Goal: Entertainment & Leisure: Consume media (video, audio)

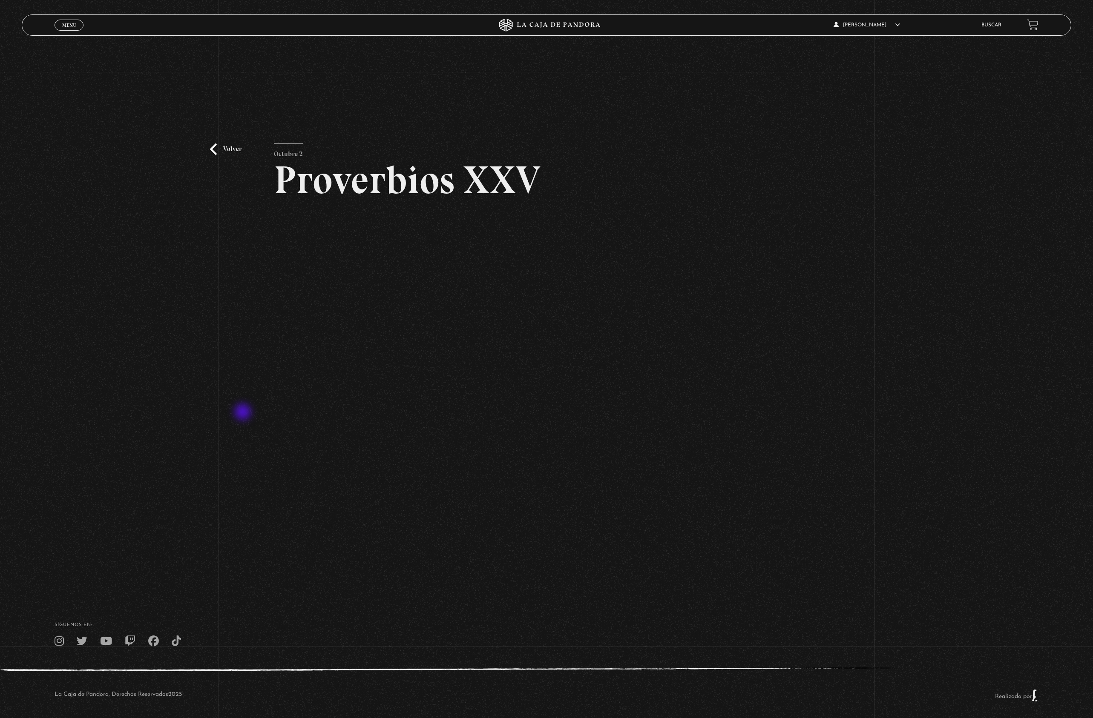
scroll to position [7, 0]
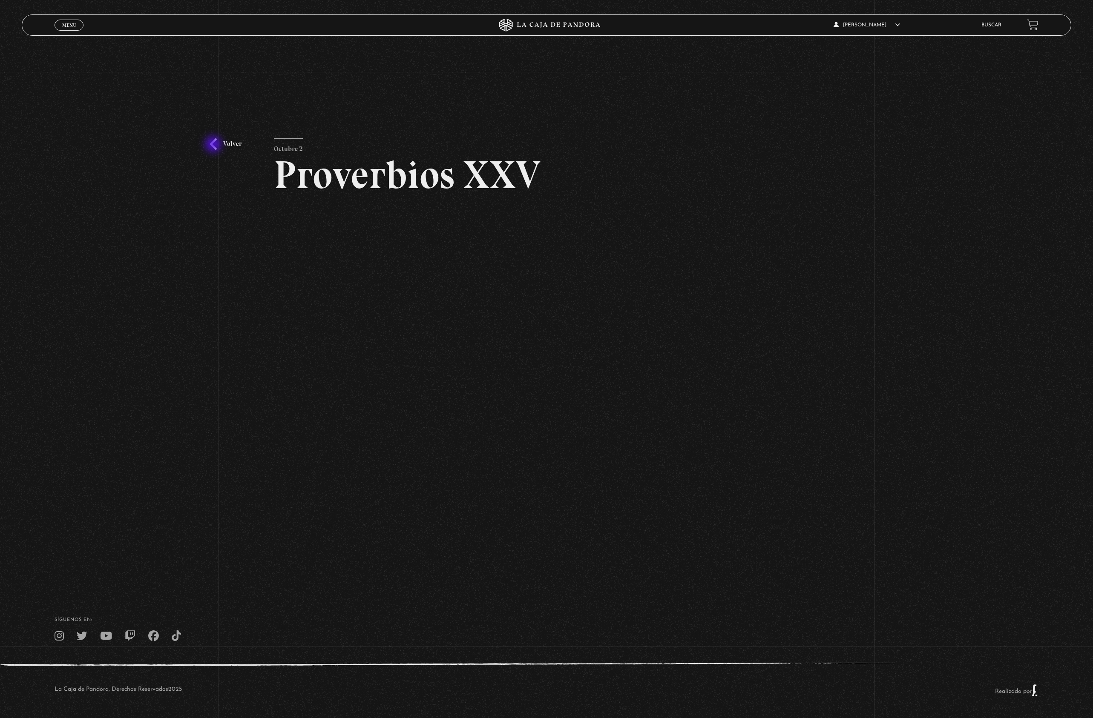
click at [216, 143] on link "Volver" at bounding box center [226, 143] width 32 height 11
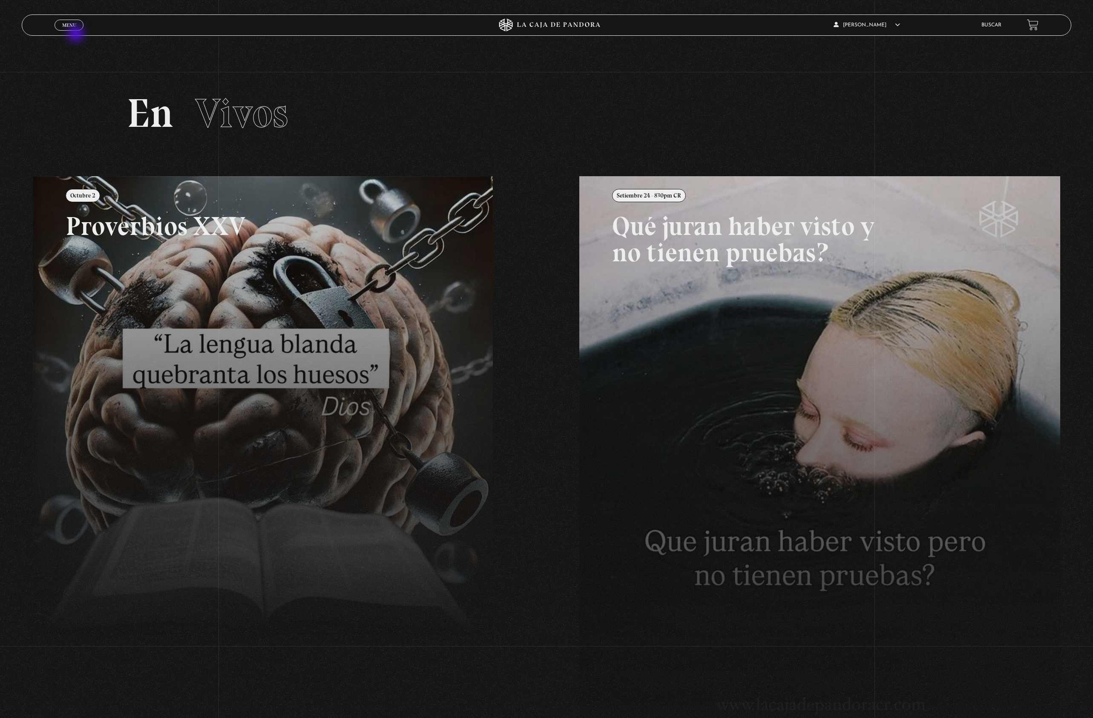
click at [69, 26] on span "Menu" at bounding box center [69, 25] width 14 height 5
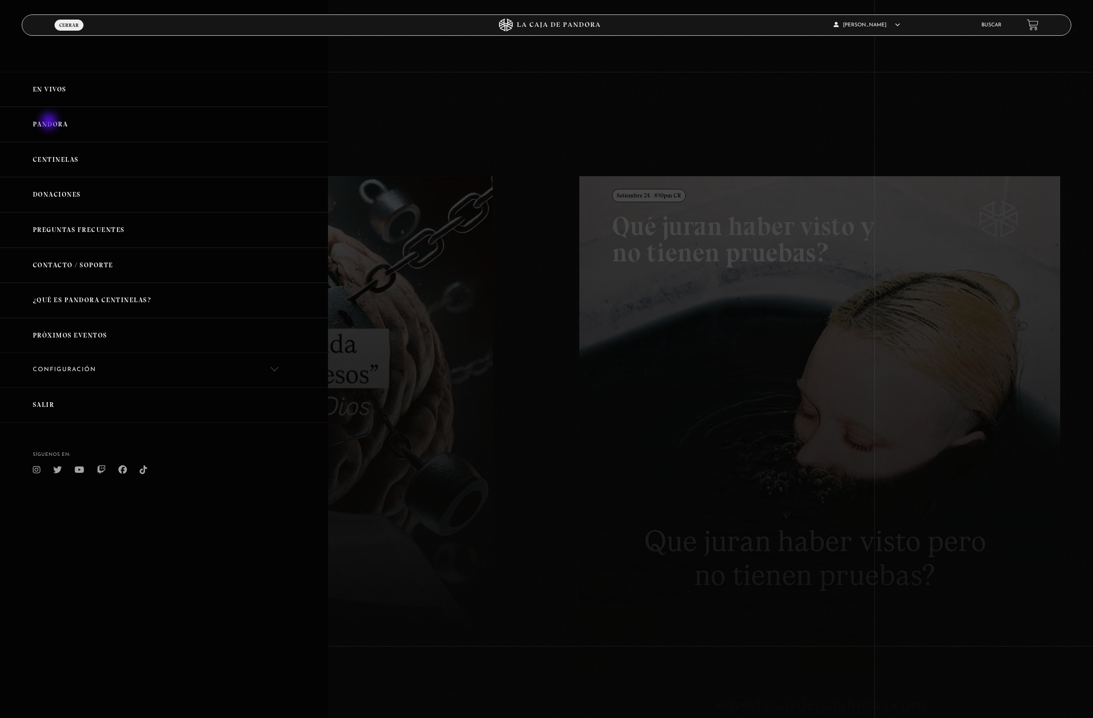
click at [50, 122] on link "Pandora" at bounding box center [164, 124] width 328 height 35
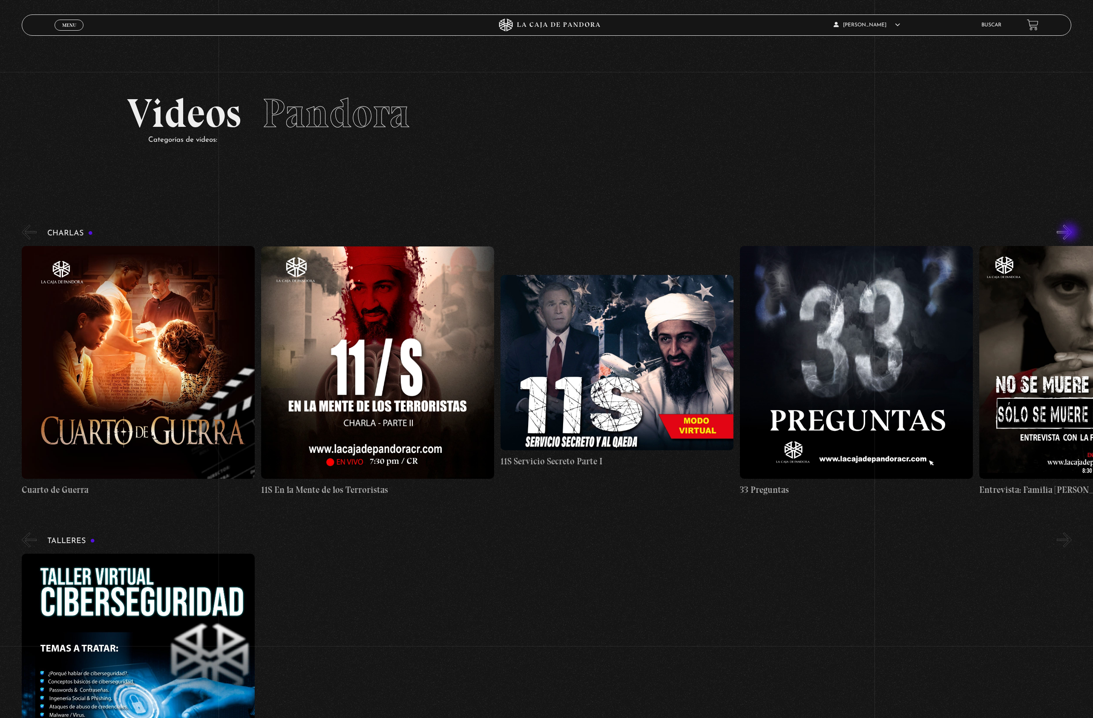
click at [1070, 233] on button "»" at bounding box center [1063, 232] width 15 height 15
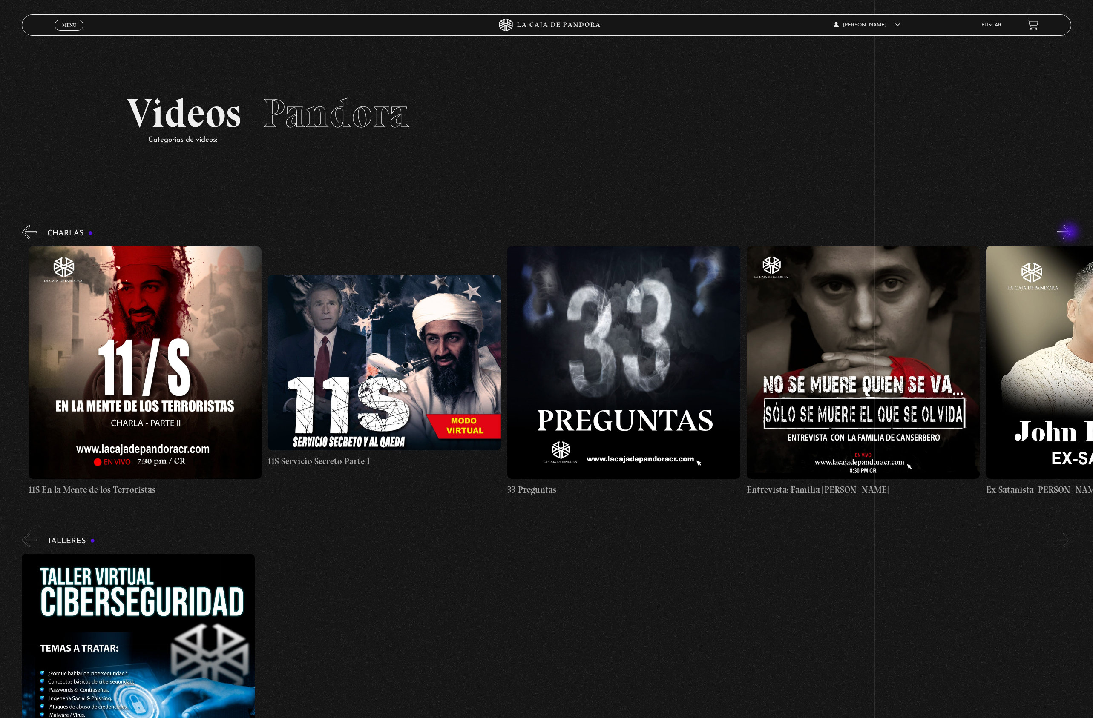
click at [1070, 233] on button "»" at bounding box center [1063, 232] width 15 height 15
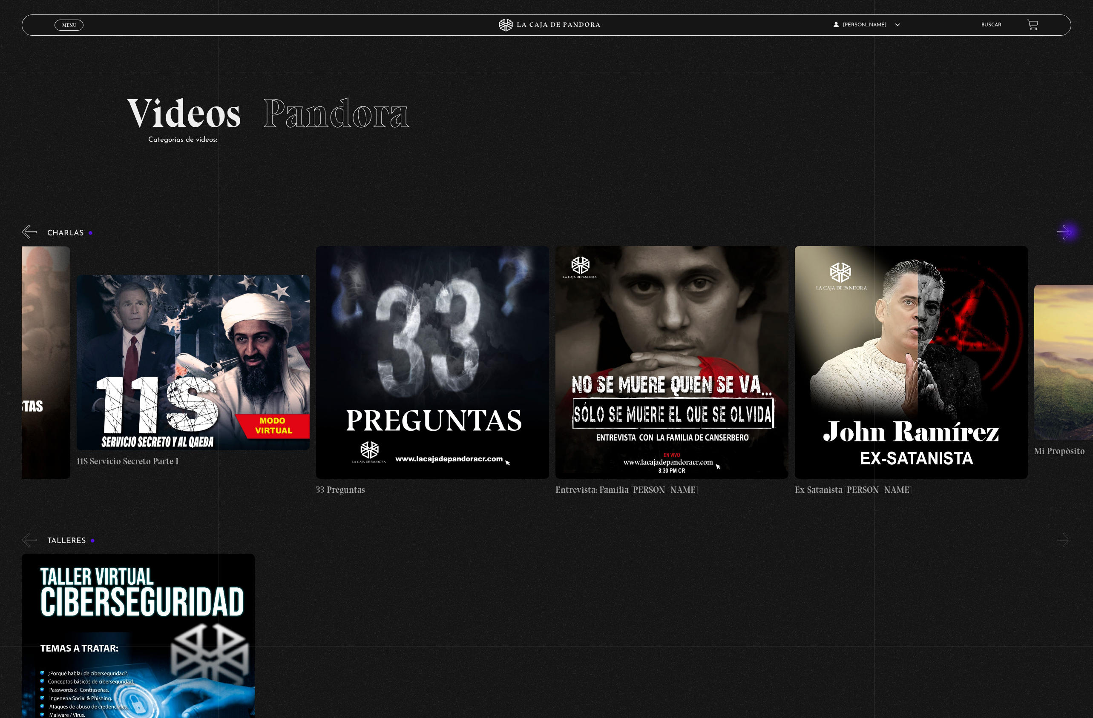
click at [1070, 233] on button "»" at bounding box center [1063, 232] width 15 height 15
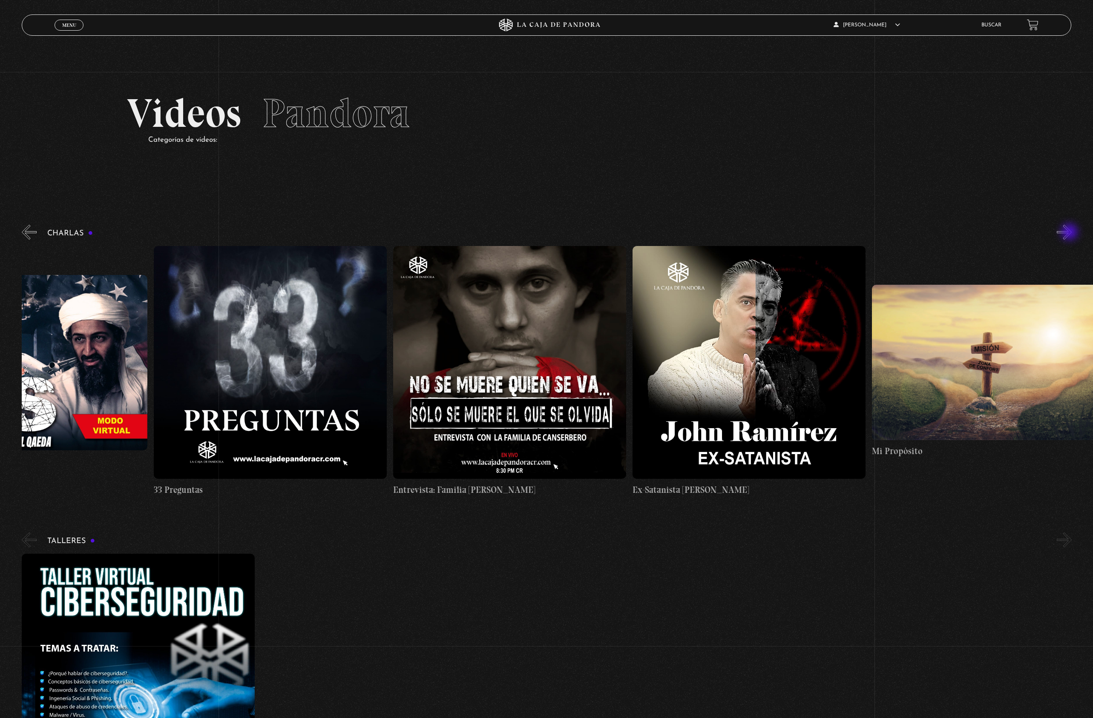
scroll to position [0, 598]
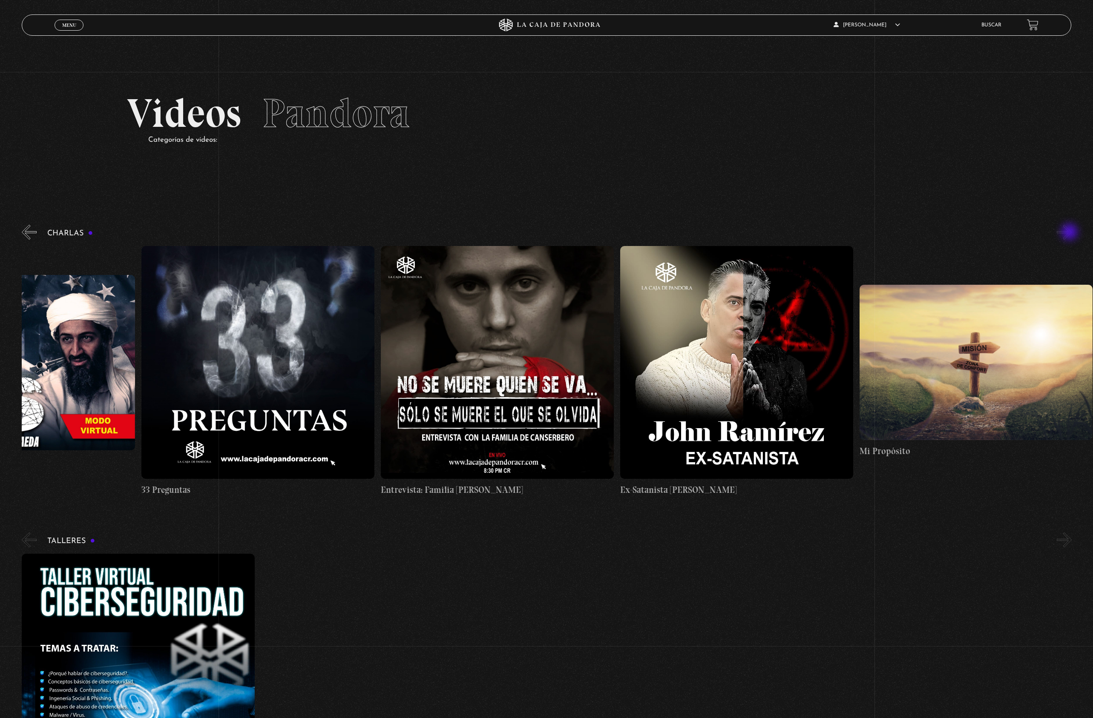
click at [1070, 233] on button "»" at bounding box center [1063, 232] width 15 height 15
click at [69, 30] on link "Menu Cerrar" at bounding box center [69, 25] width 29 height 11
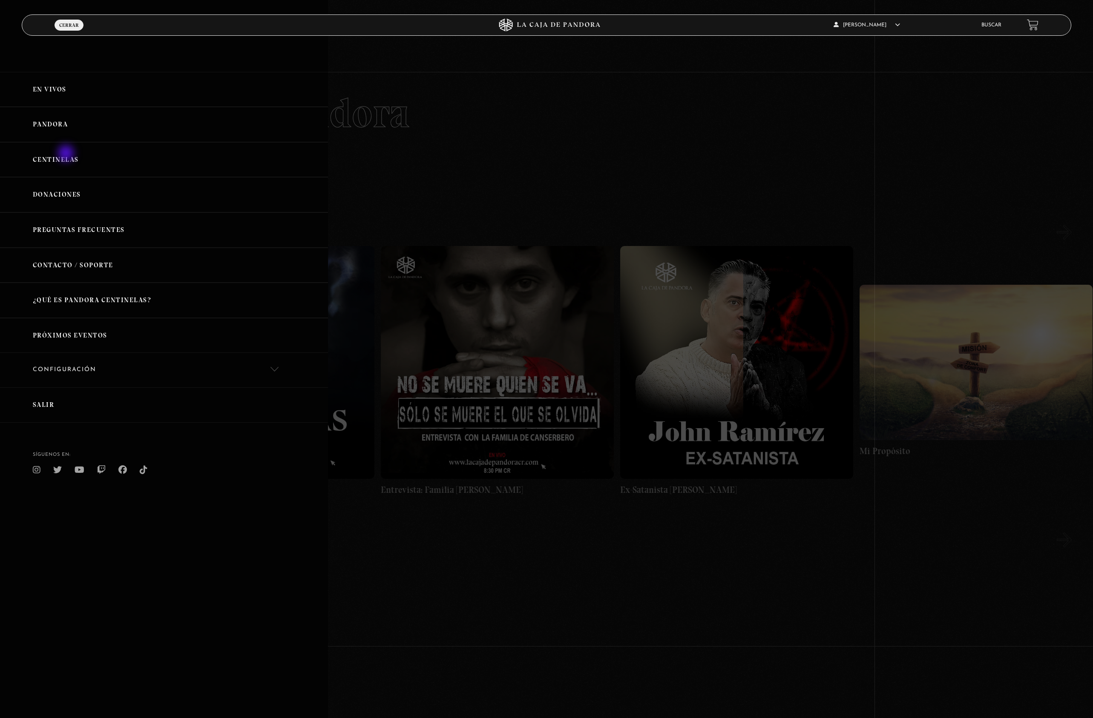
click at [67, 154] on link "Centinelas" at bounding box center [164, 159] width 328 height 35
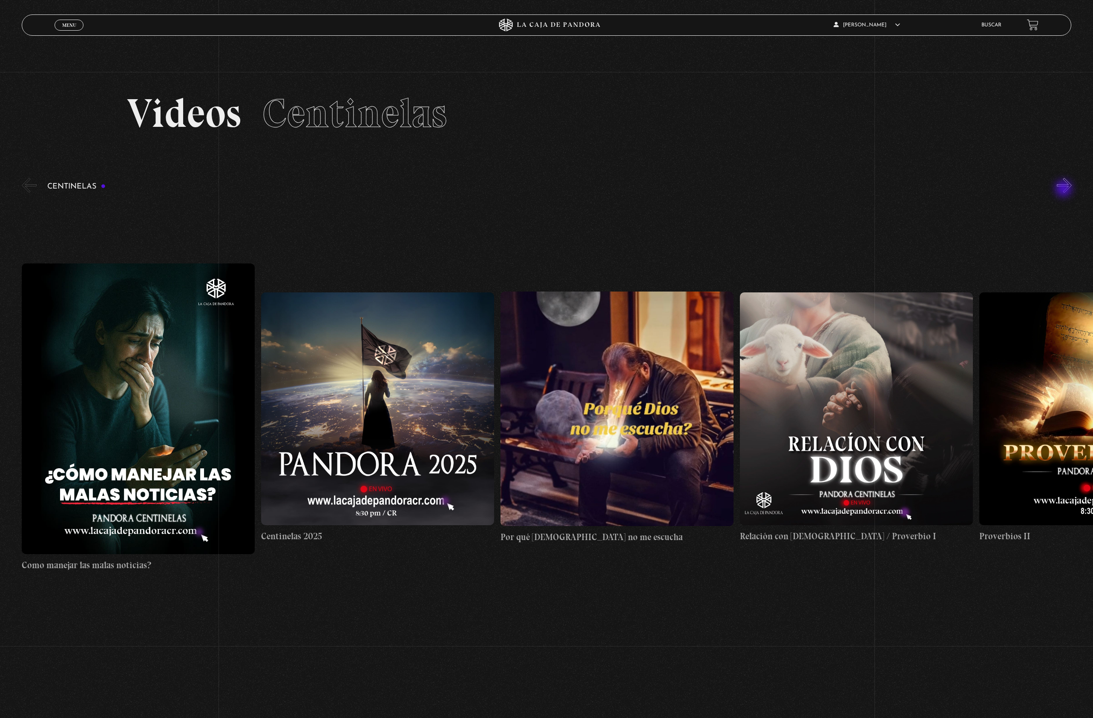
click at [1064, 189] on button "»" at bounding box center [1063, 185] width 15 height 15
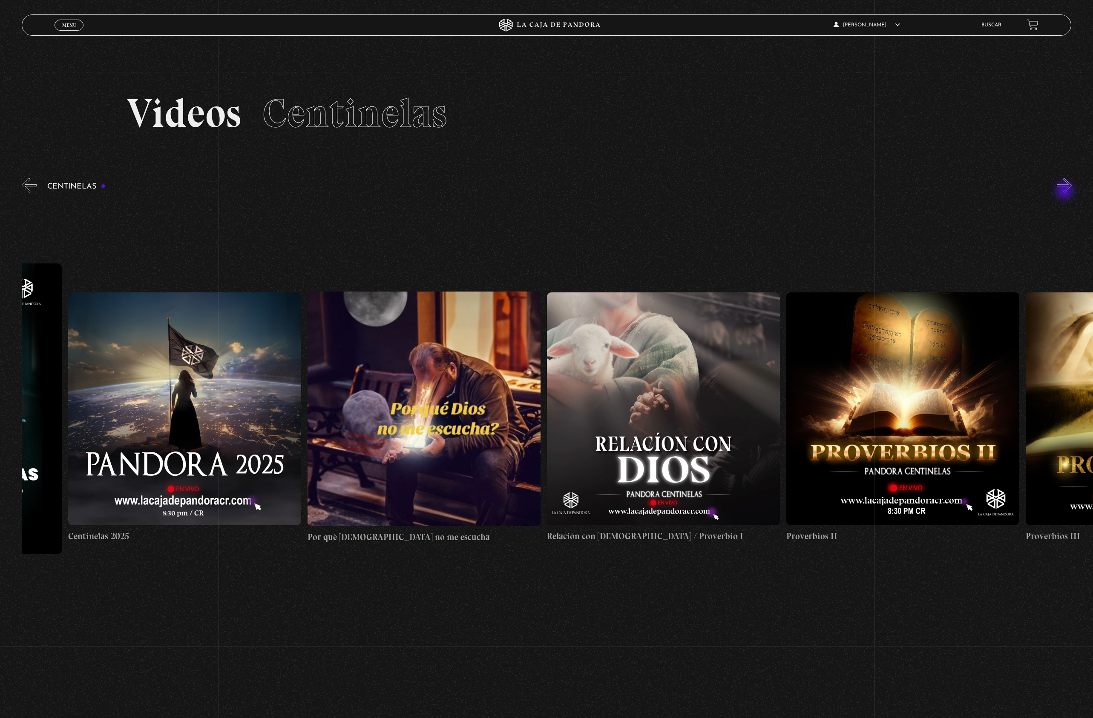
click at [1065, 192] on button "»" at bounding box center [1063, 185] width 15 height 15
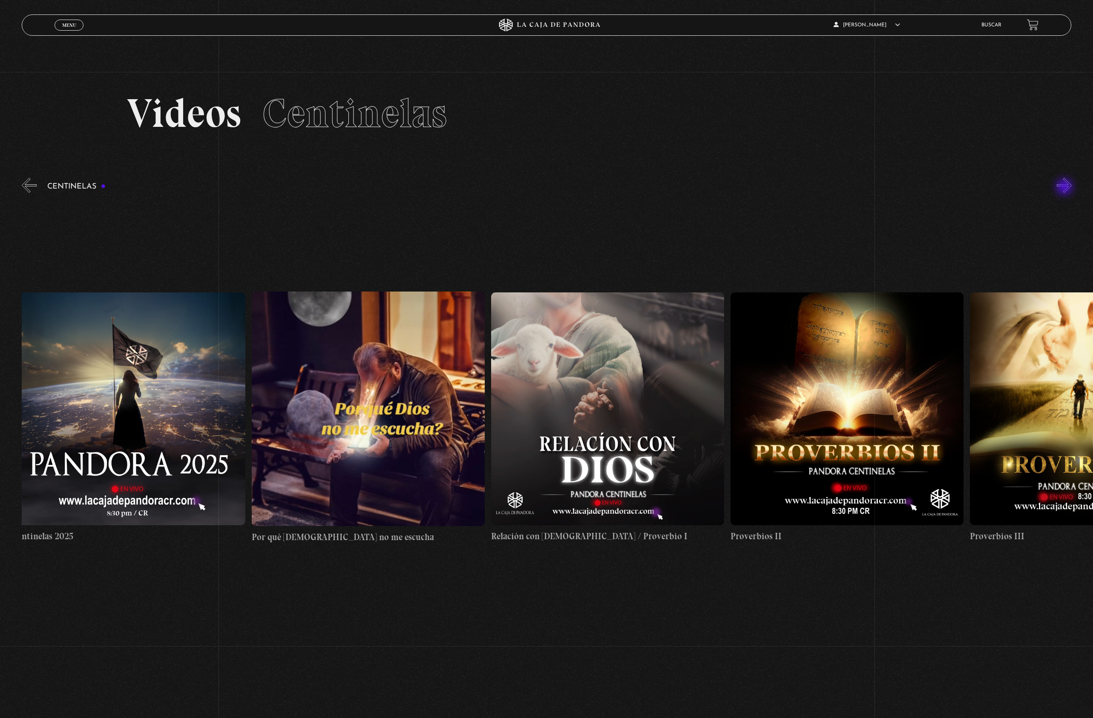
scroll to position [0, 479]
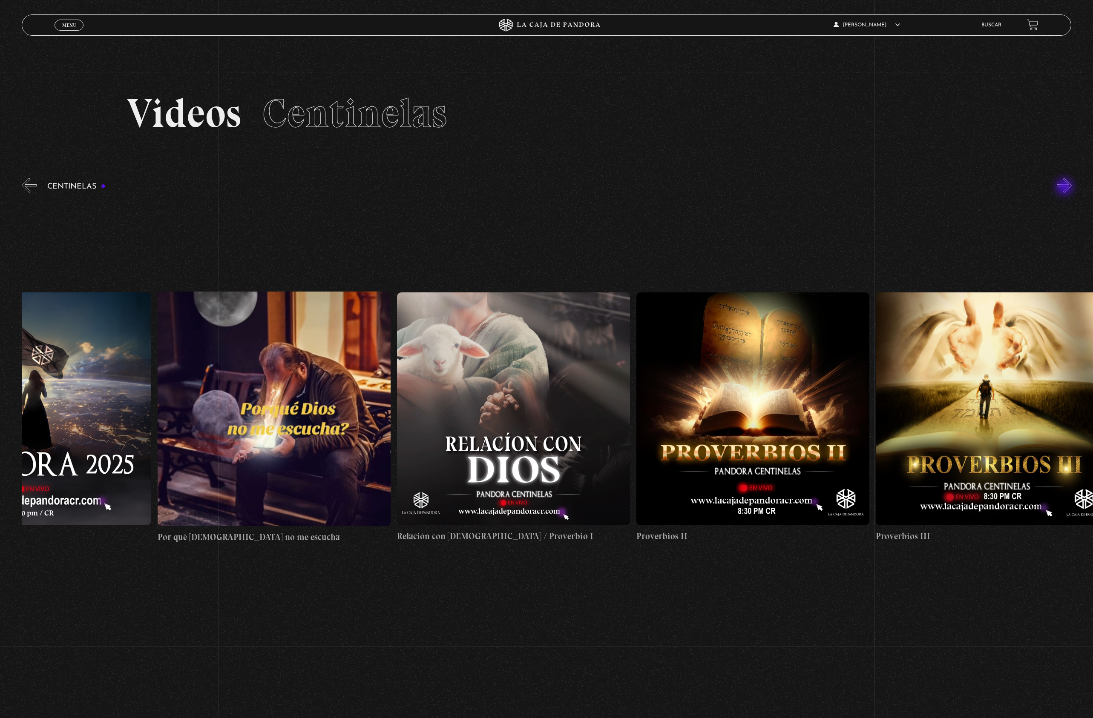
click at [1065, 188] on button "»" at bounding box center [1063, 185] width 15 height 15
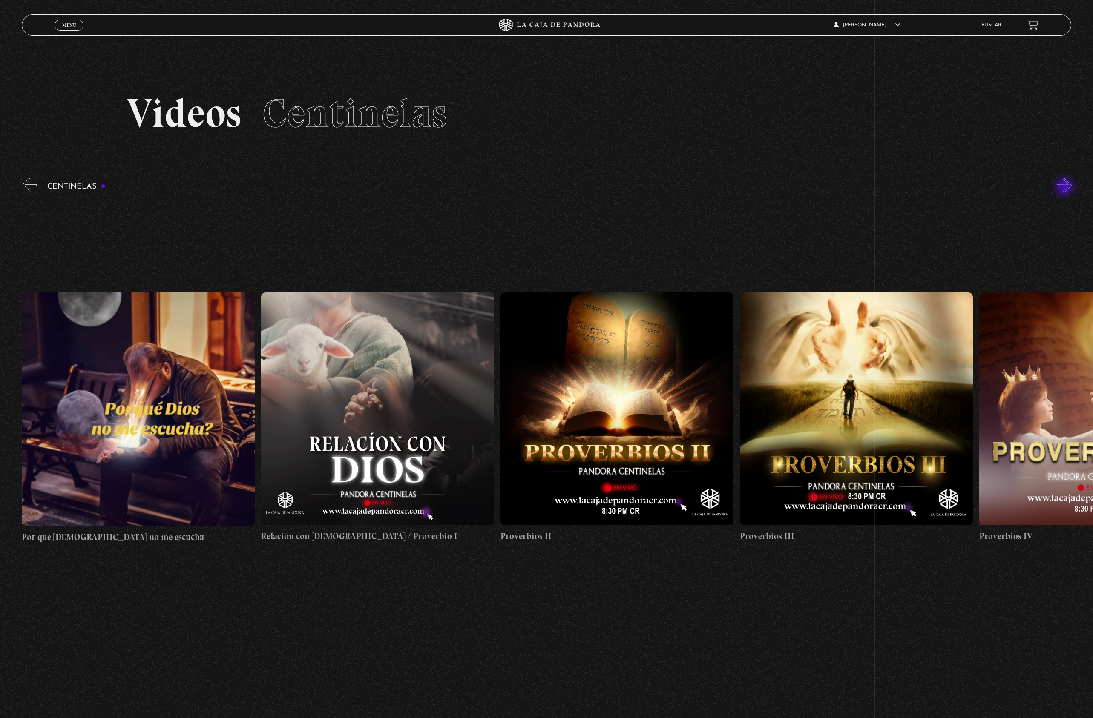
click at [1065, 188] on button "»" at bounding box center [1063, 185] width 15 height 15
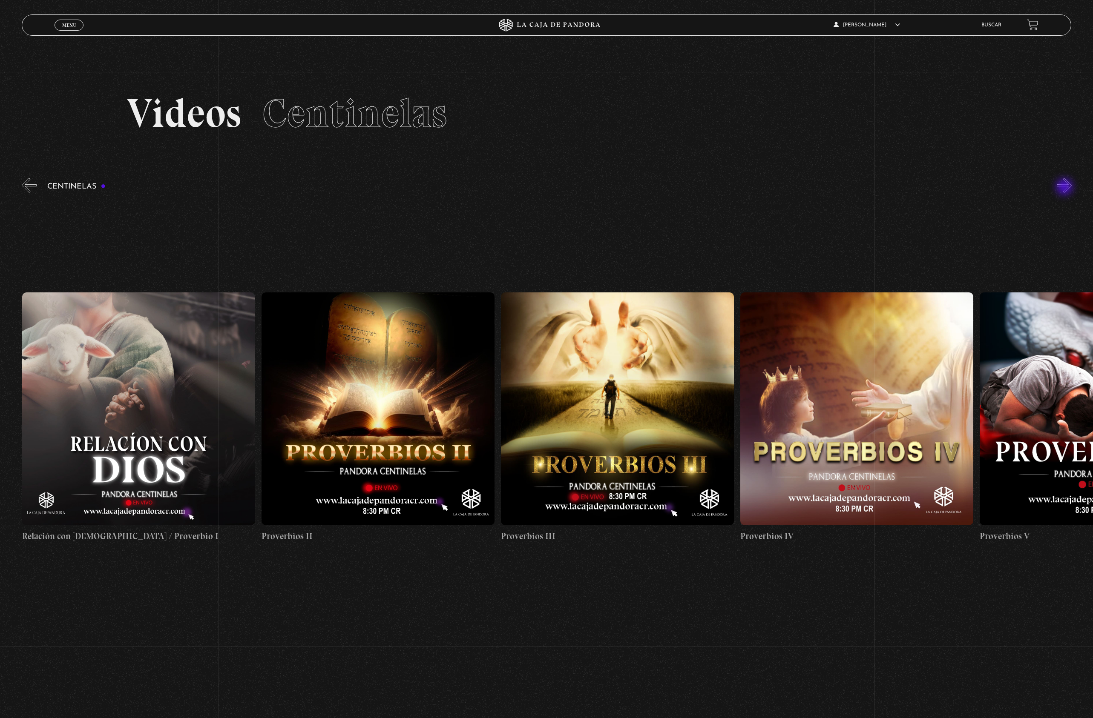
scroll to position [0, 718]
click at [1065, 188] on button "»" at bounding box center [1063, 185] width 15 height 15
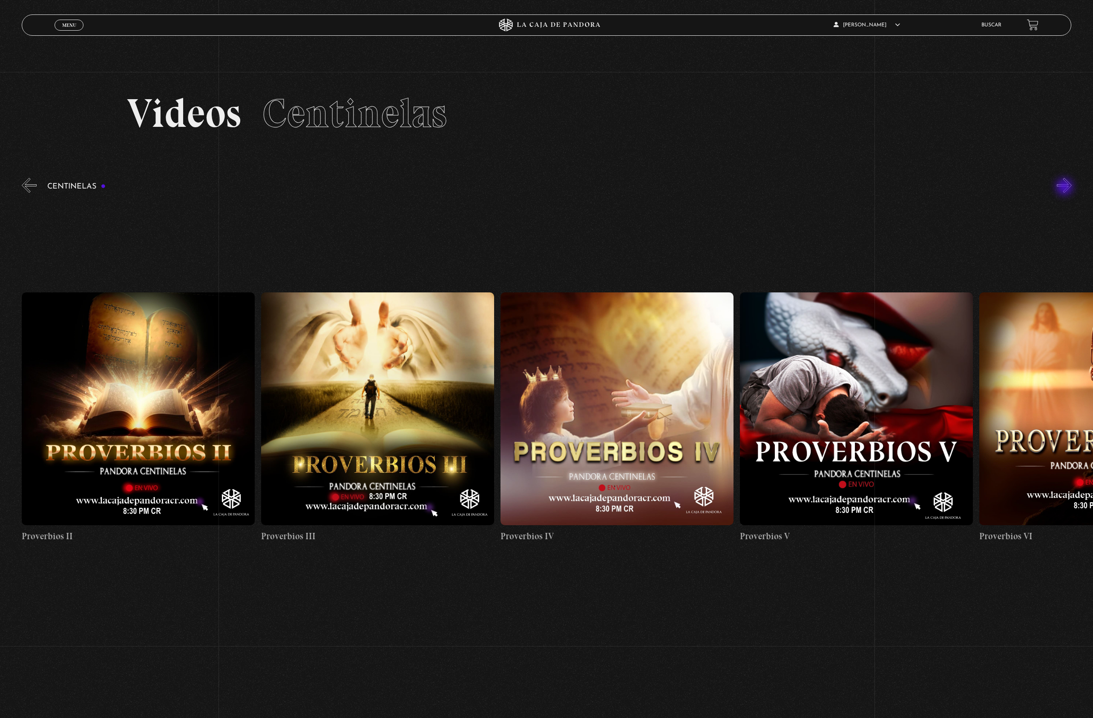
click at [1065, 188] on button "»" at bounding box center [1063, 185] width 15 height 15
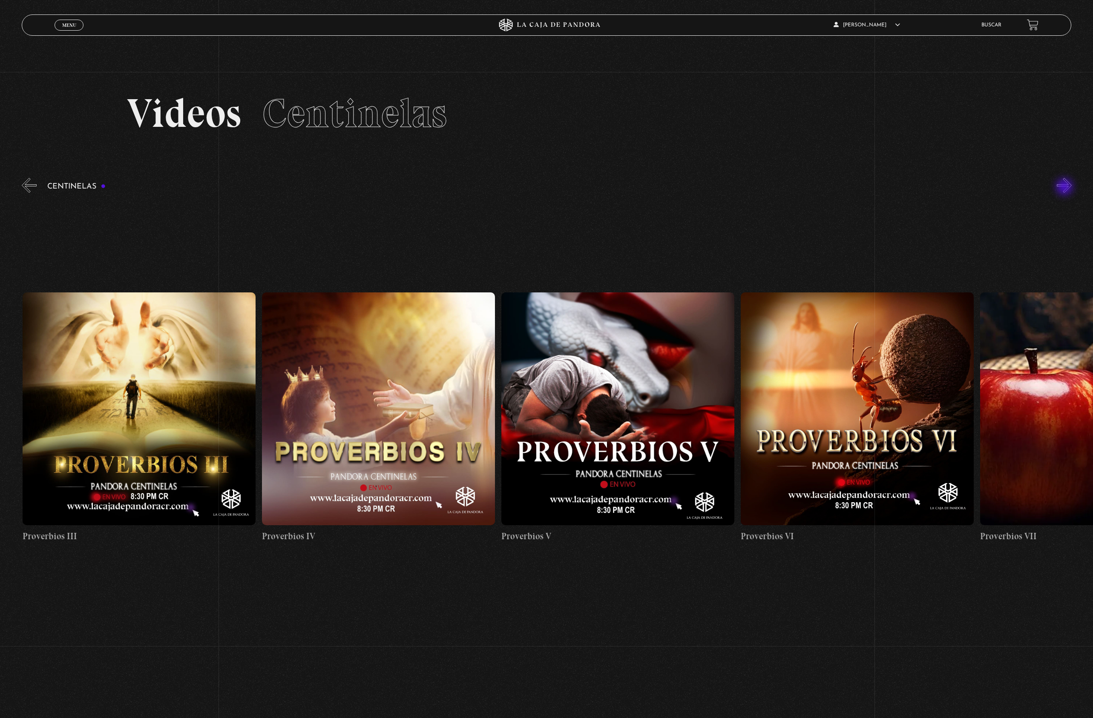
click at [1065, 188] on button "»" at bounding box center [1063, 185] width 15 height 15
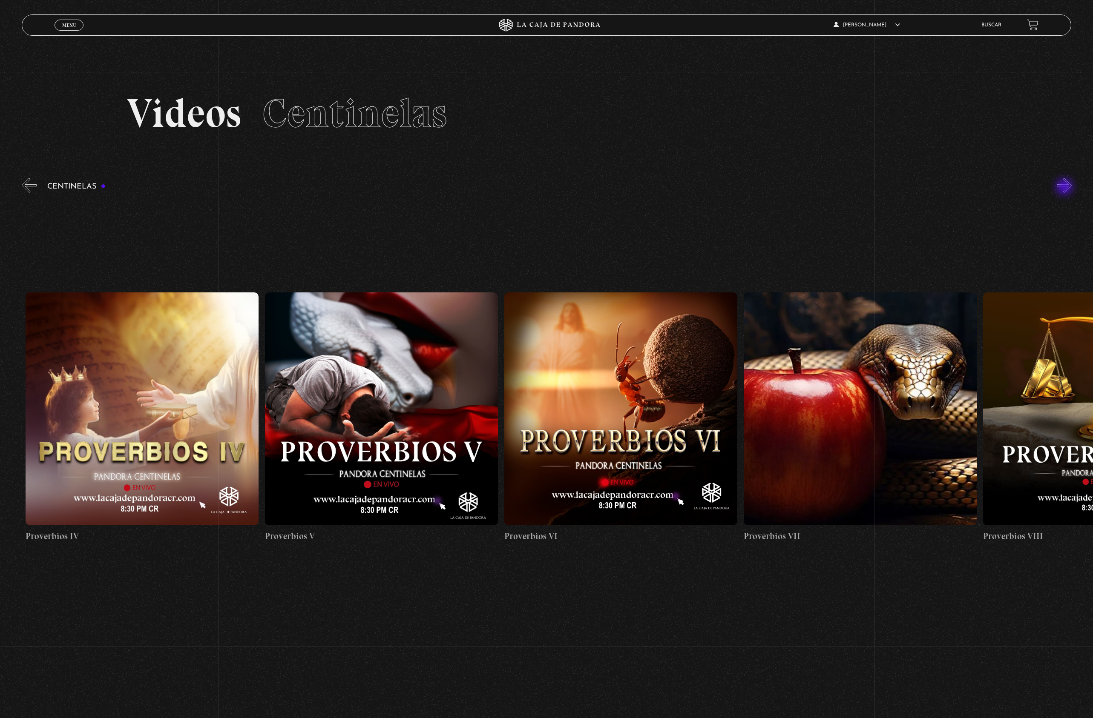
click at [1065, 188] on button "»" at bounding box center [1063, 185] width 15 height 15
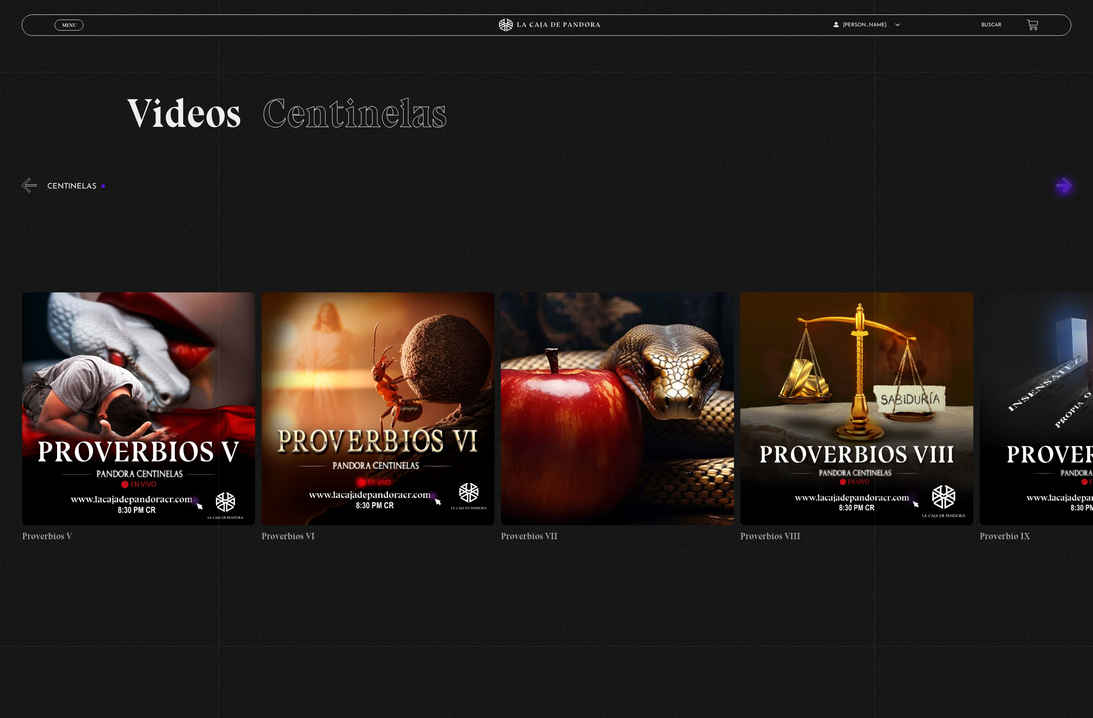
click at [1065, 188] on button "»" at bounding box center [1063, 185] width 15 height 15
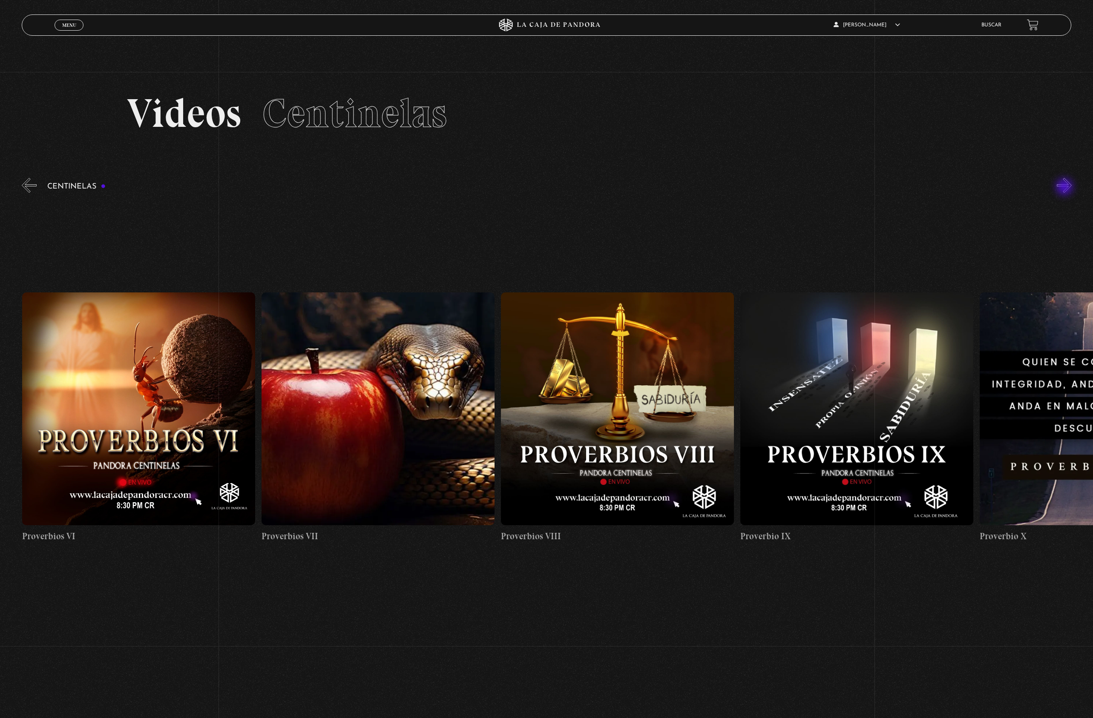
click at [1065, 188] on button "»" at bounding box center [1063, 185] width 15 height 15
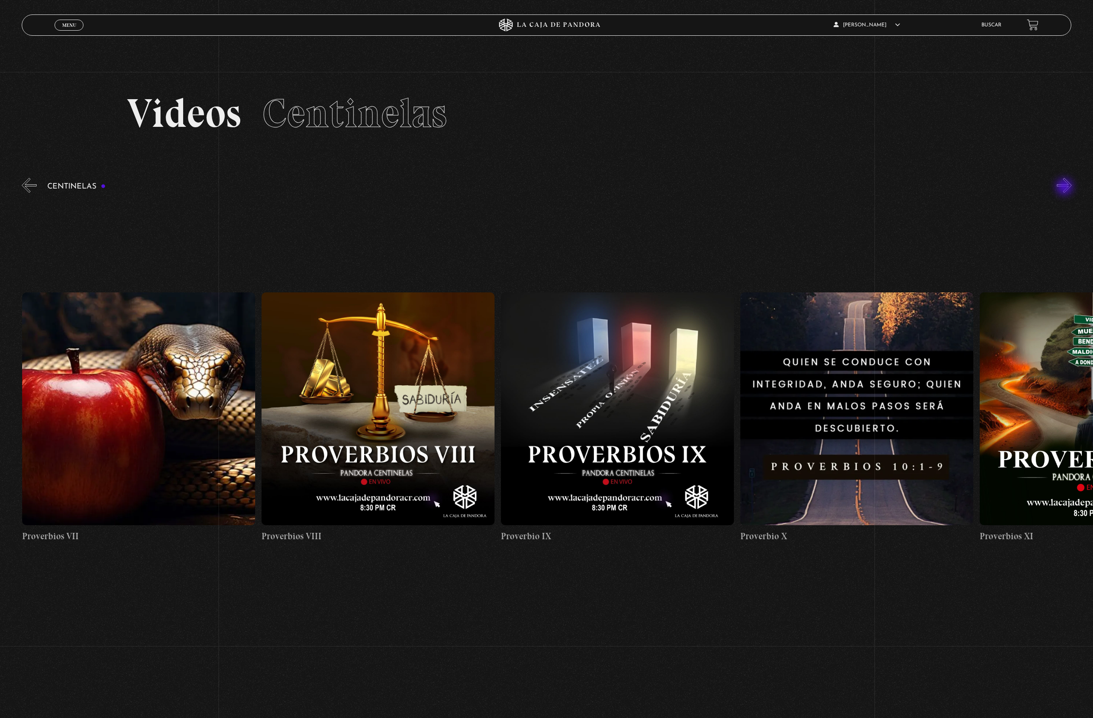
scroll to position [0, 2154]
click at [1065, 188] on button "»" at bounding box center [1063, 185] width 15 height 15
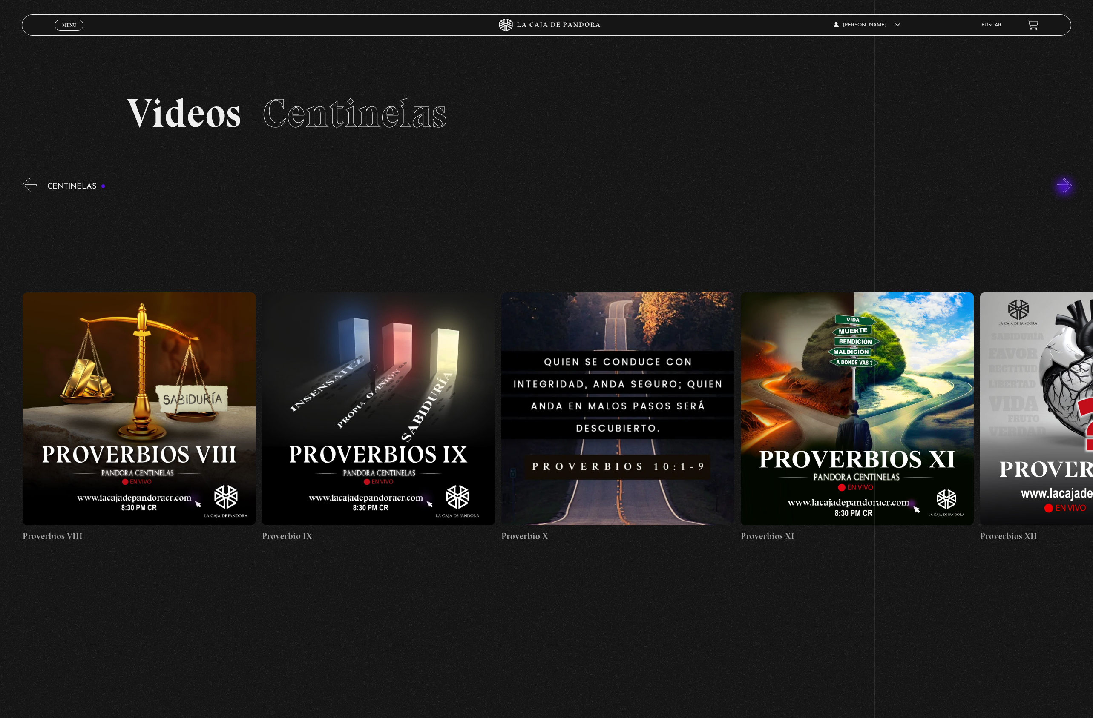
click at [1065, 188] on button "»" at bounding box center [1063, 185] width 15 height 15
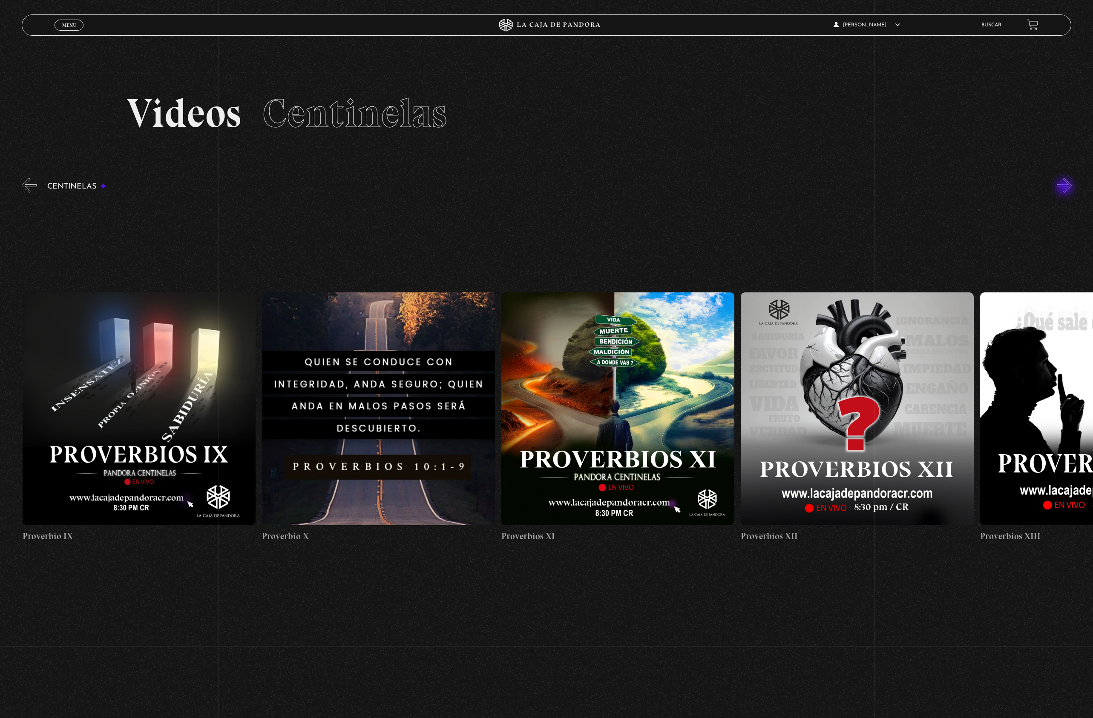
click at [1065, 188] on button "»" at bounding box center [1063, 185] width 15 height 15
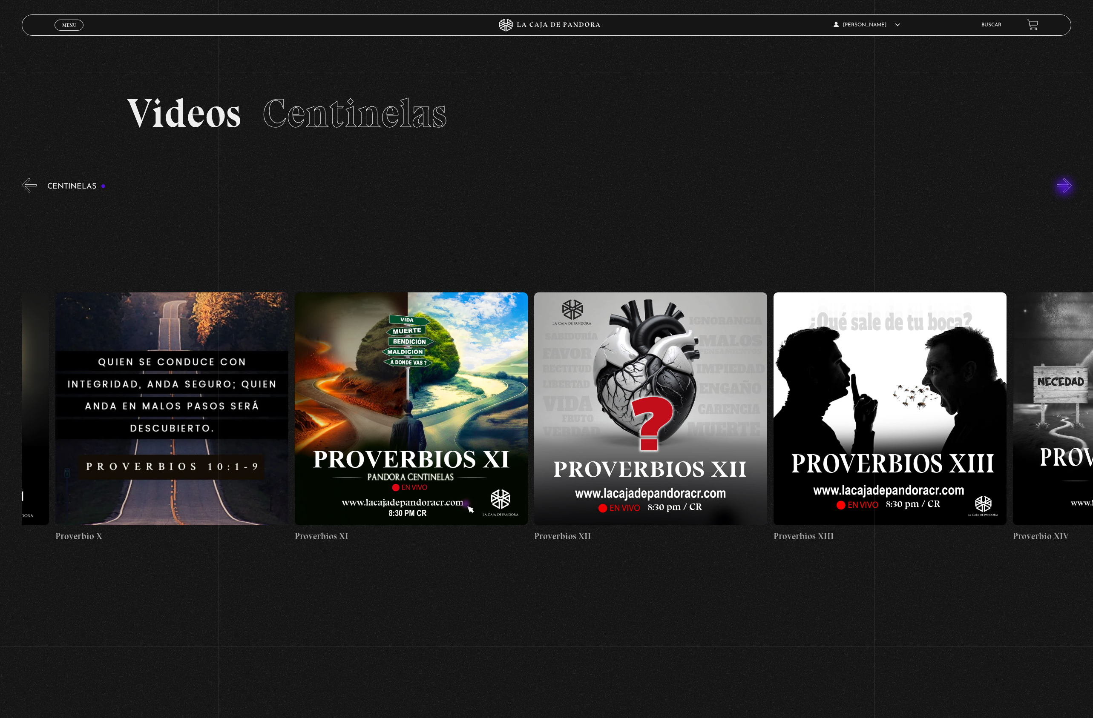
click at [1065, 188] on button "»" at bounding box center [1063, 185] width 15 height 15
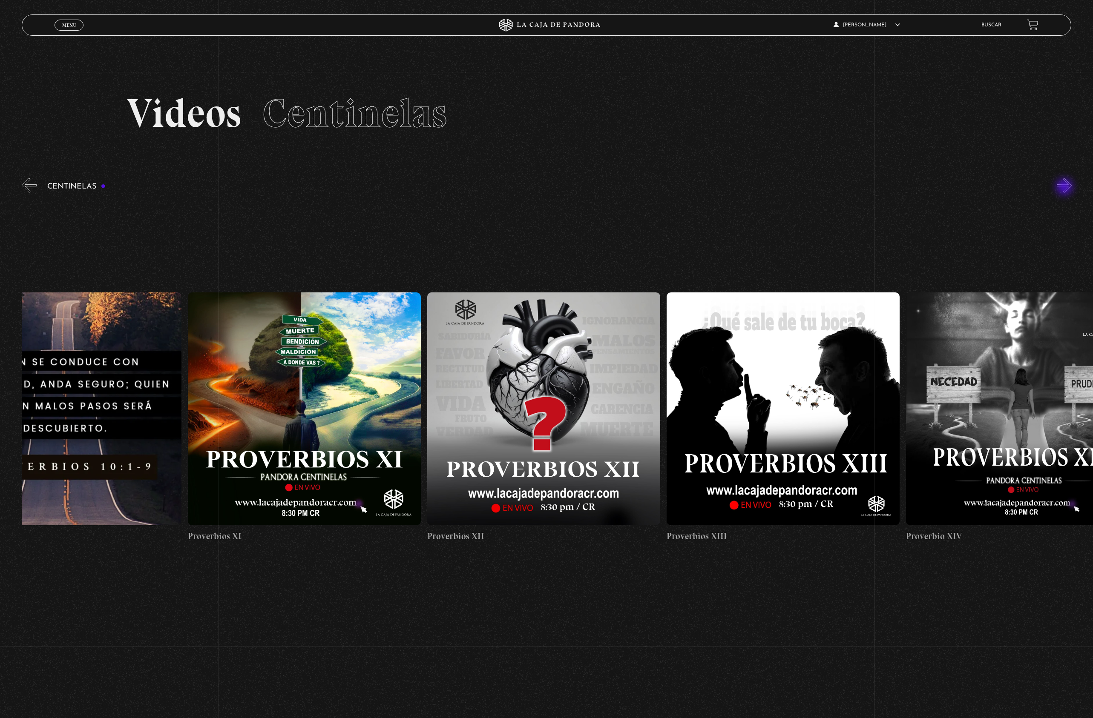
click at [1065, 188] on button "»" at bounding box center [1063, 185] width 15 height 15
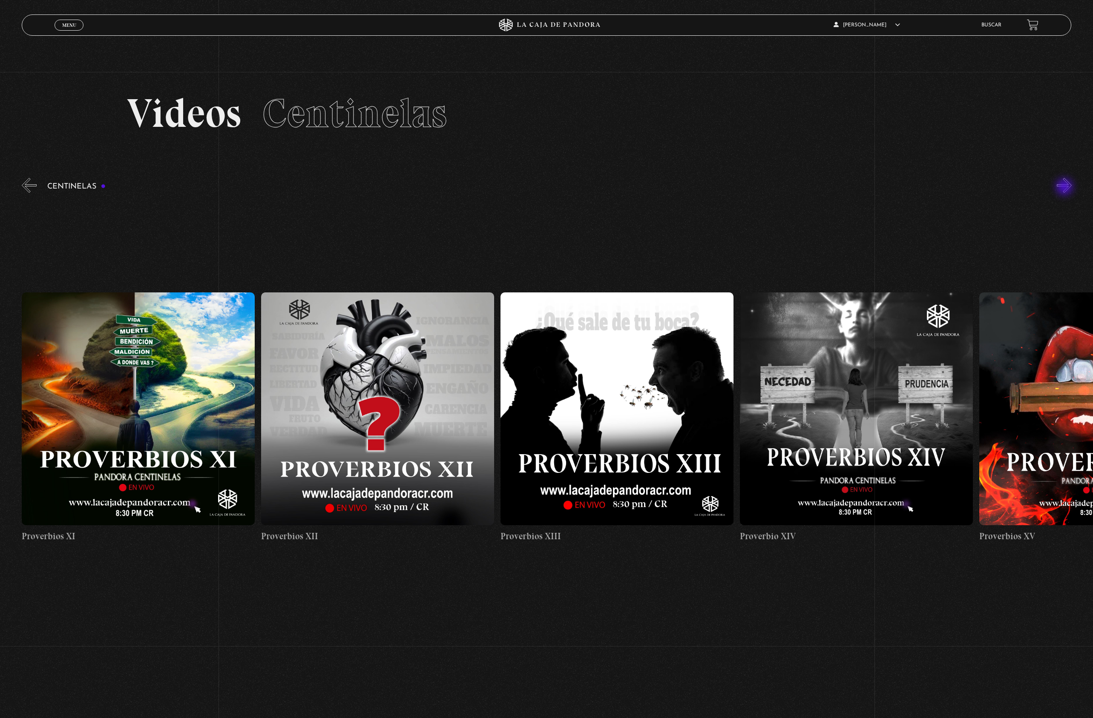
click at [1065, 188] on button "»" at bounding box center [1063, 185] width 15 height 15
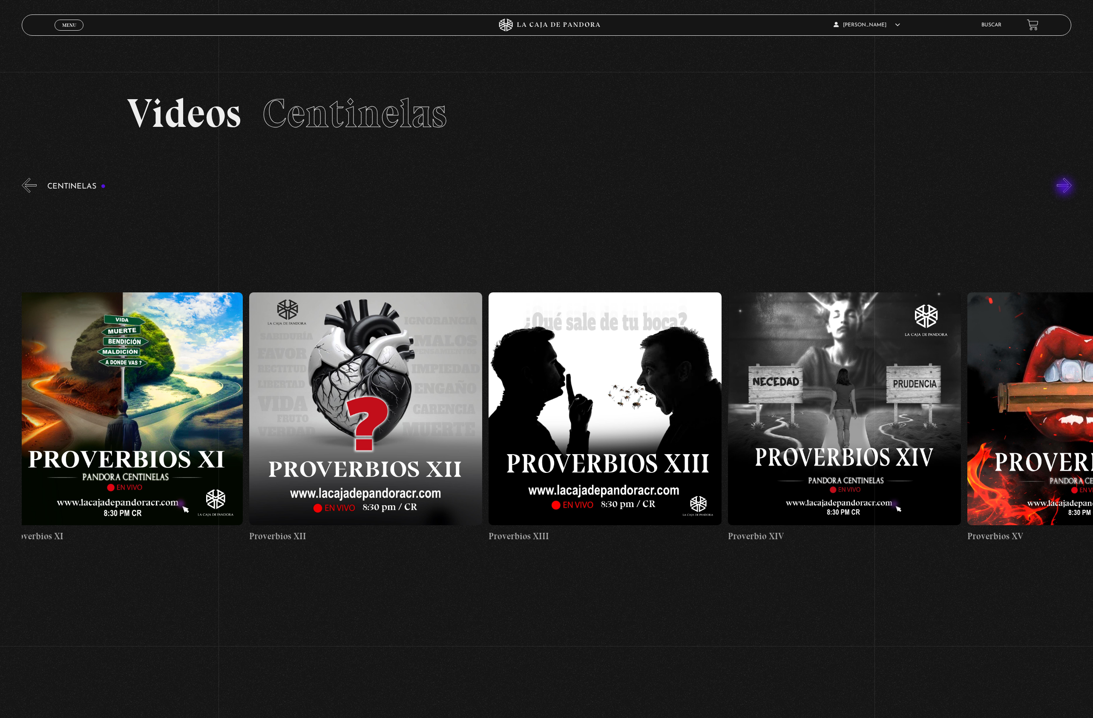
click at [1065, 188] on button "»" at bounding box center [1063, 185] width 15 height 15
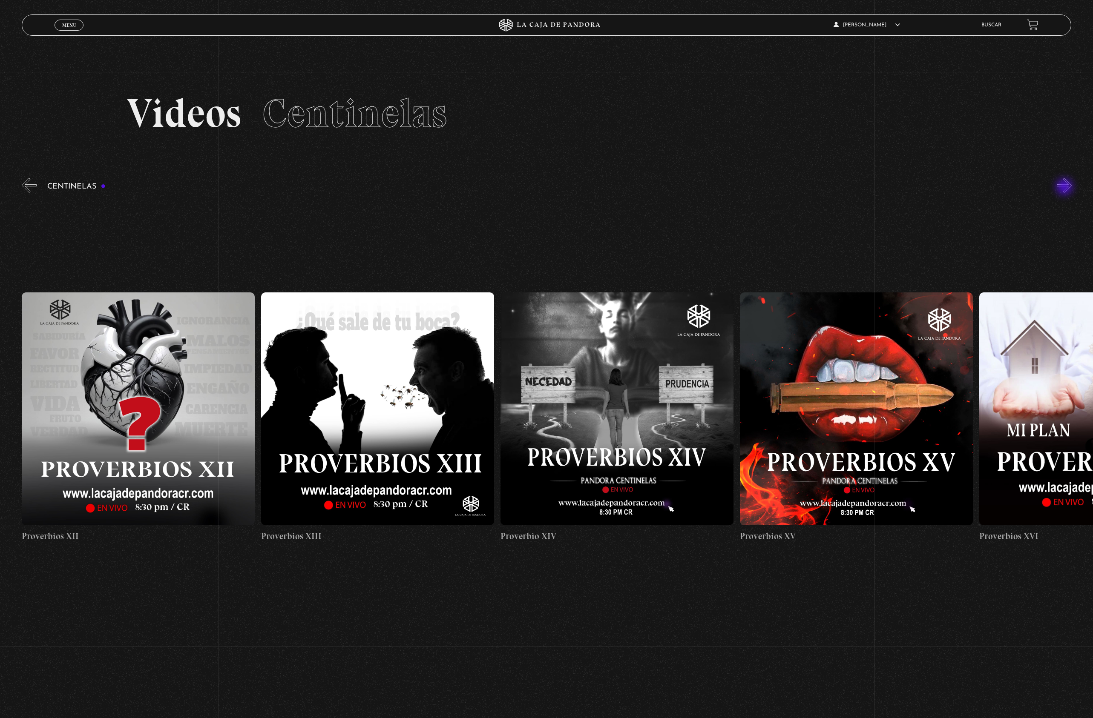
click at [1065, 188] on button "»" at bounding box center [1063, 185] width 15 height 15
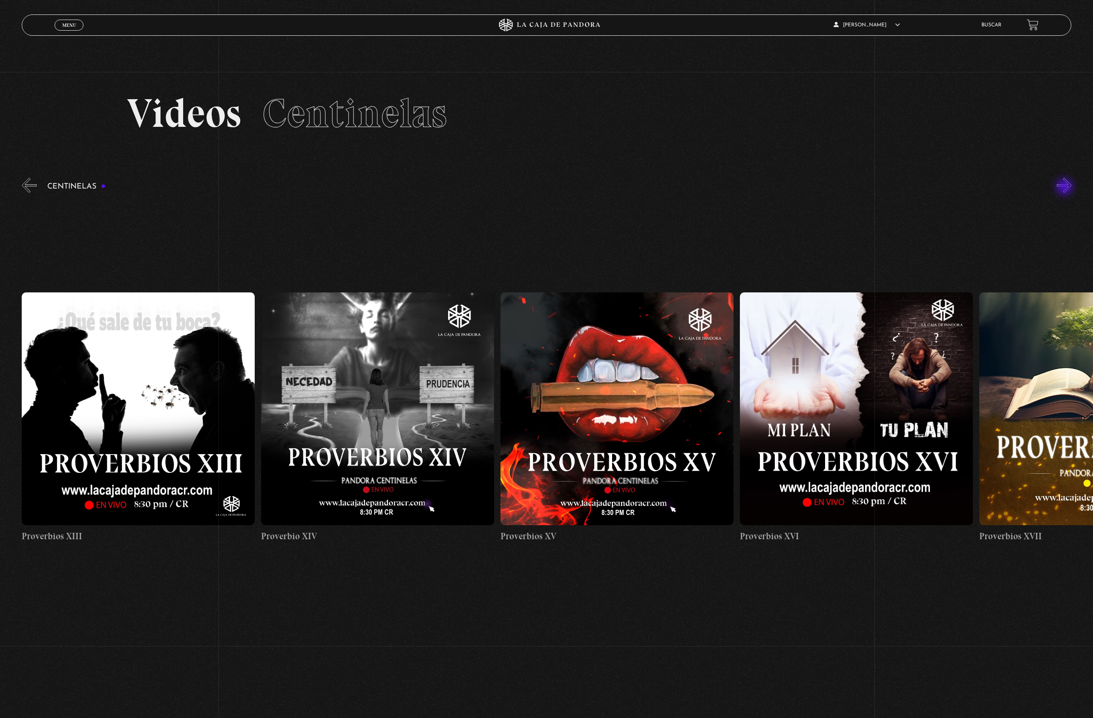
click at [1065, 188] on button "»" at bounding box center [1063, 185] width 15 height 15
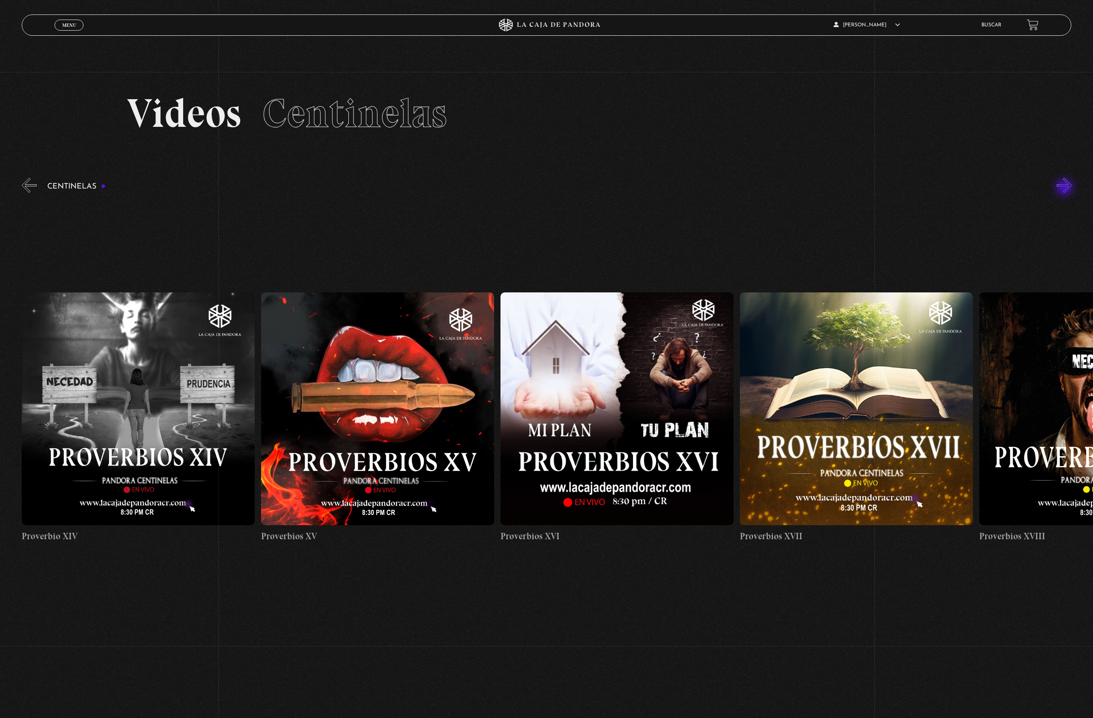
click at [1065, 188] on button "»" at bounding box center [1063, 185] width 15 height 15
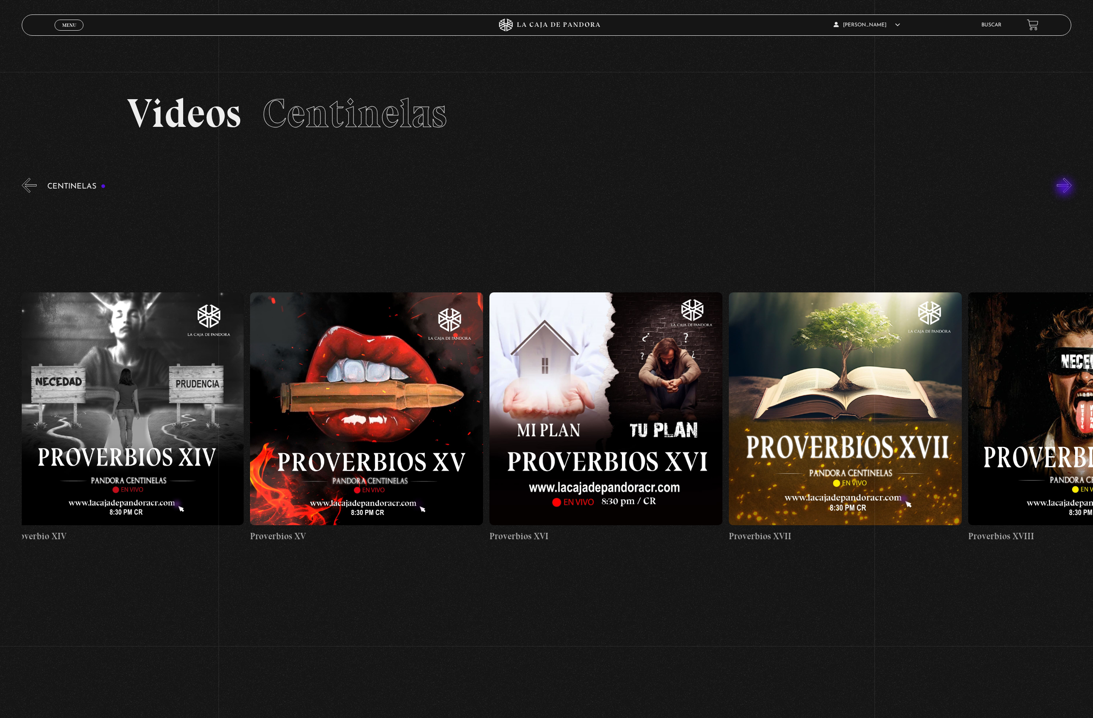
click at [1065, 188] on button "»" at bounding box center [1063, 185] width 15 height 15
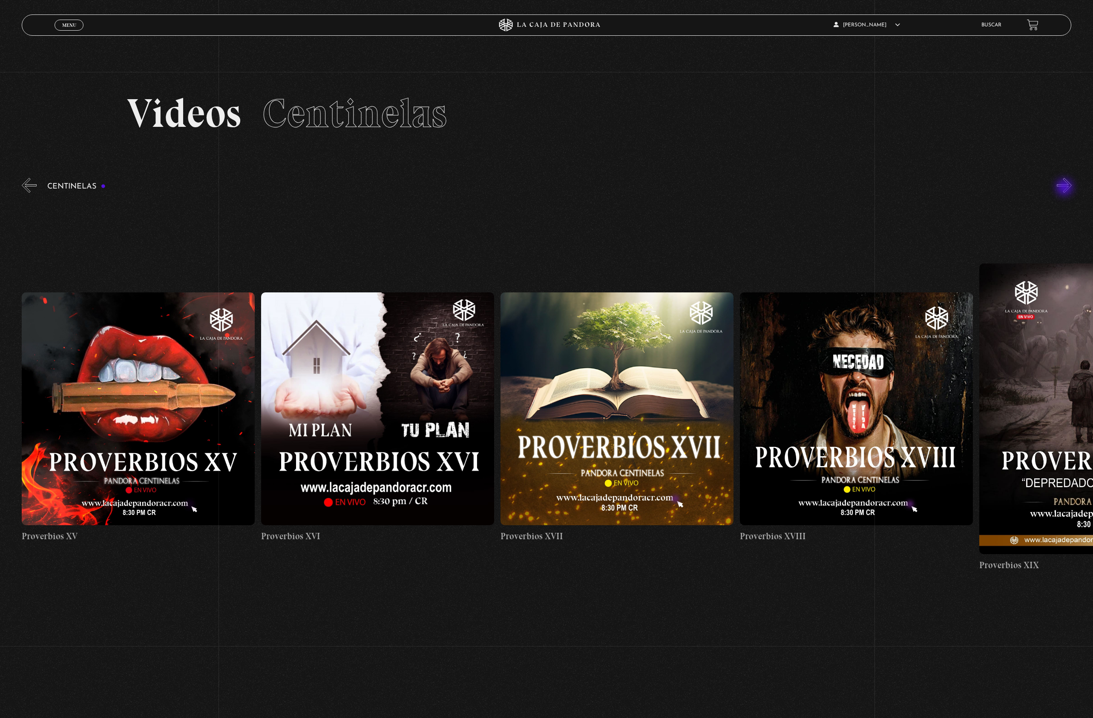
click at [1065, 188] on button "»" at bounding box center [1063, 185] width 15 height 15
click at [1065, 187] on button "»" at bounding box center [1063, 185] width 15 height 15
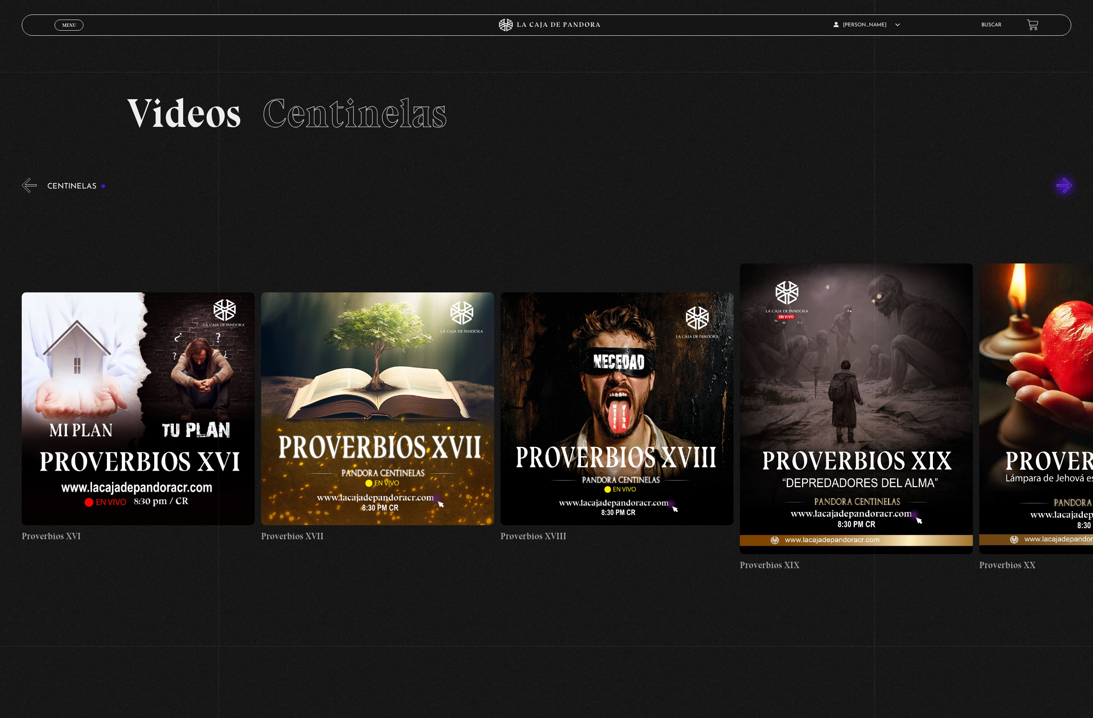
click at [1065, 187] on button "»" at bounding box center [1063, 185] width 15 height 15
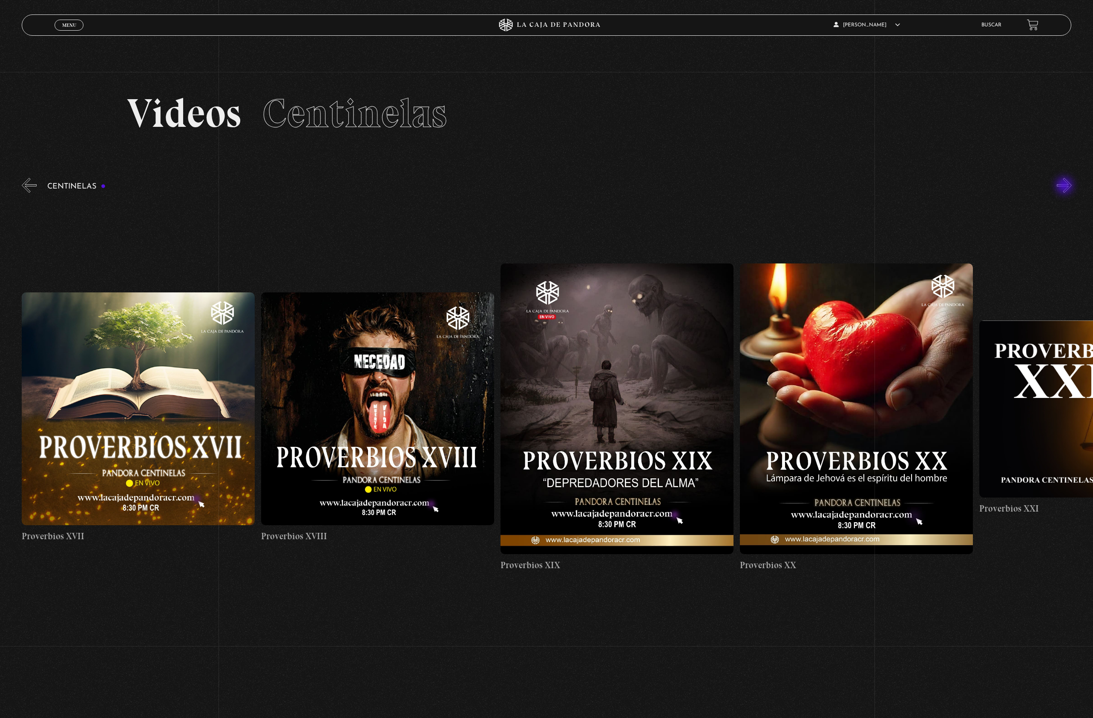
click at [1065, 187] on button "»" at bounding box center [1063, 185] width 15 height 15
click at [1065, 186] on button "»" at bounding box center [1063, 185] width 15 height 15
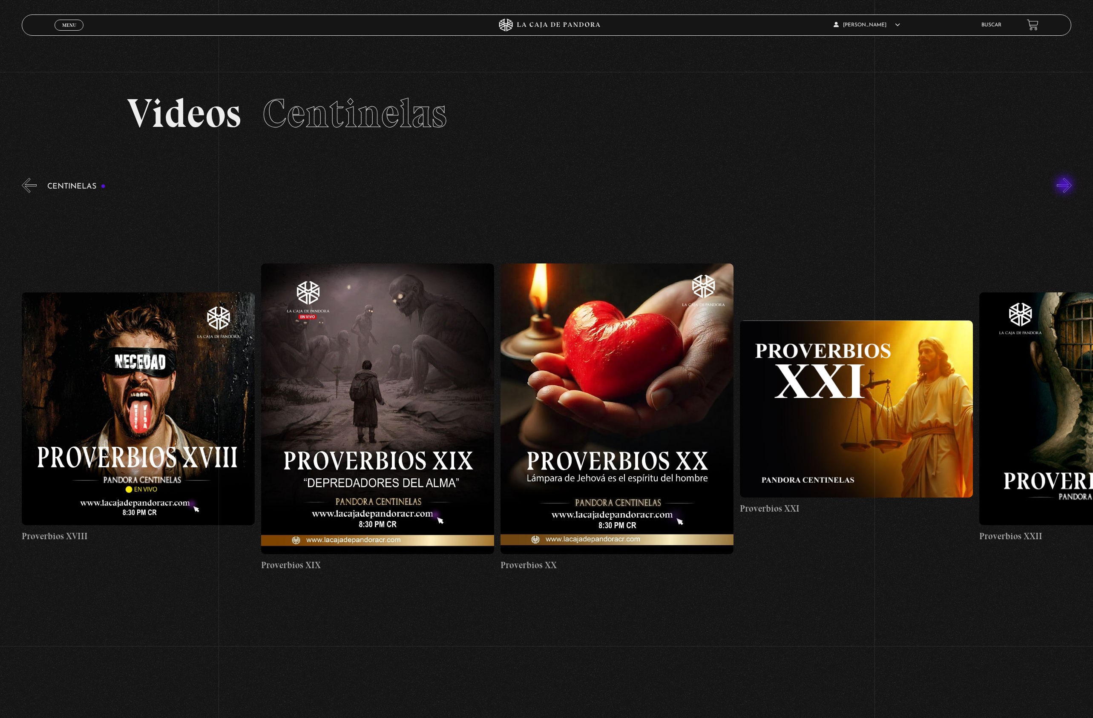
click at [1065, 185] on button "»" at bounding box center [1063, 185] width 15 height 15
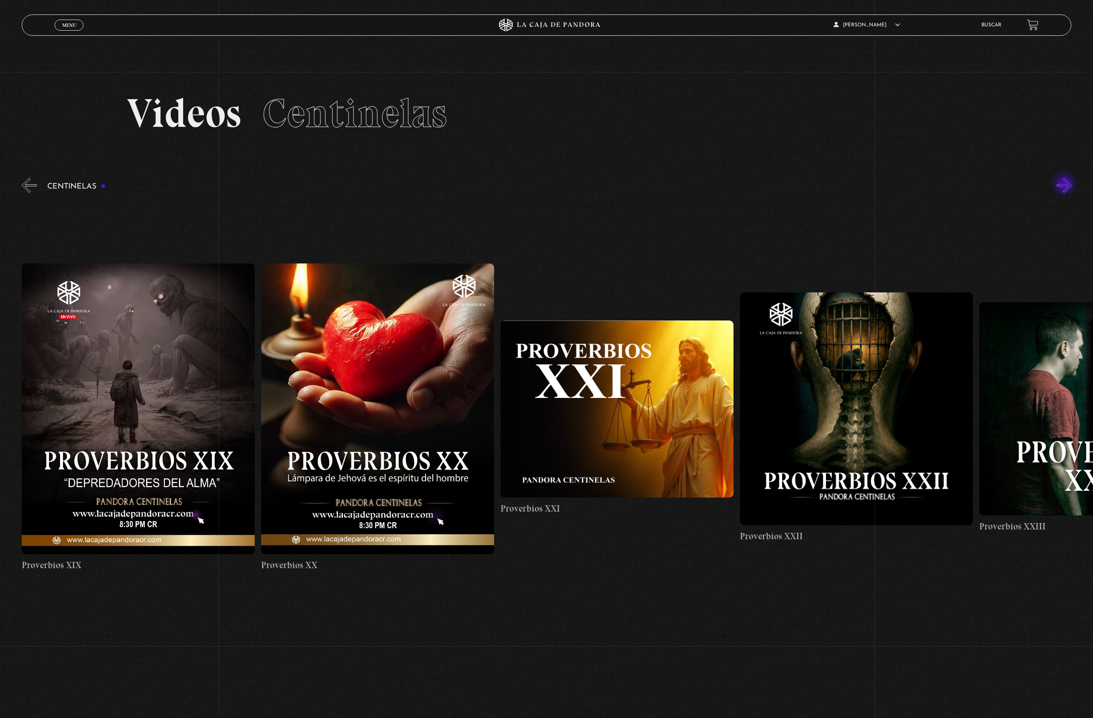
click at [1065, 185] on button "»" at bounding box center [1063, 185] width 15 height 15
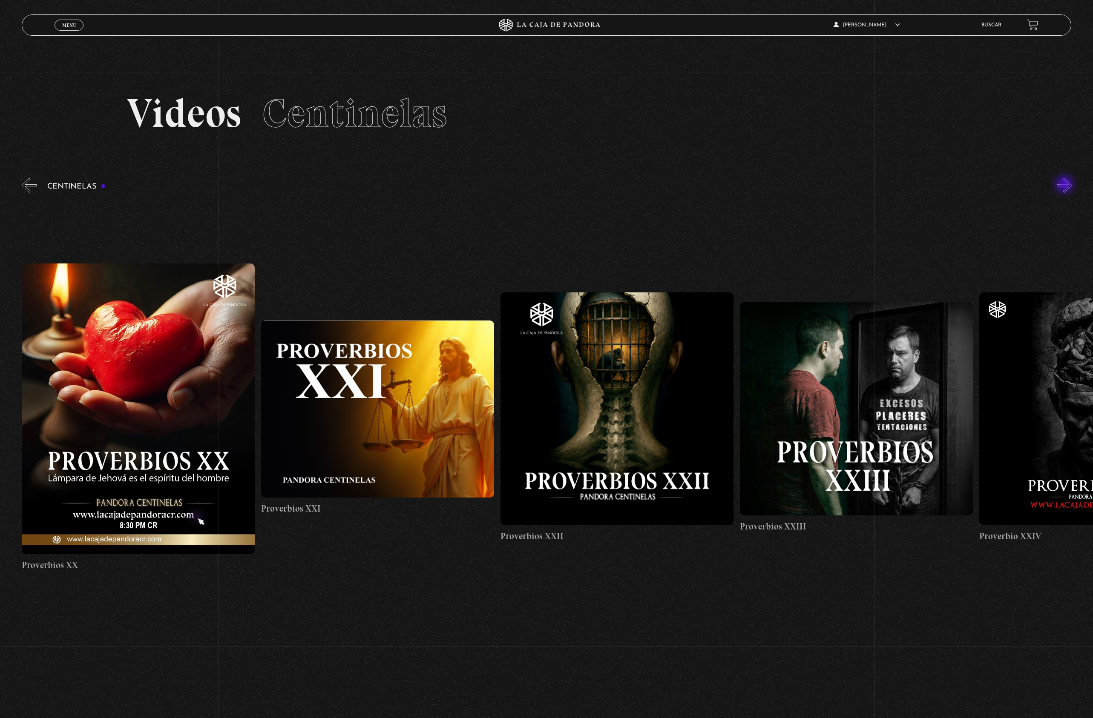
click at [1065, 185] on button "»" at bounding box center [1063, 185] width 15 height 15
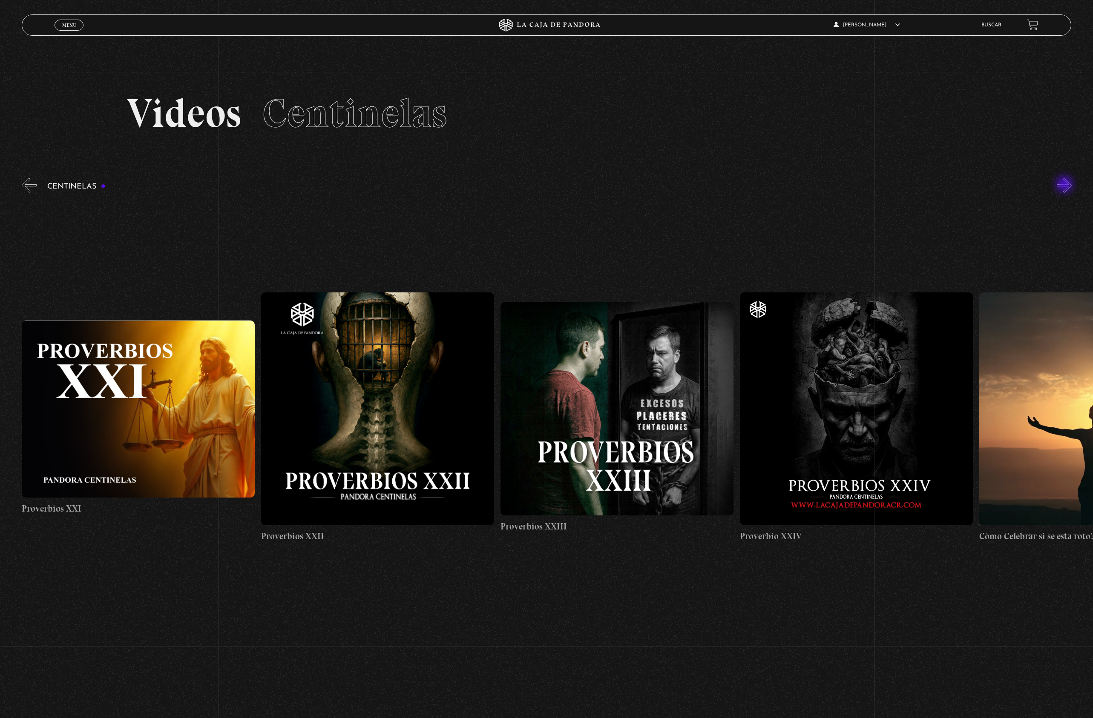
click at [1065, 185] on button "»" at bounding box center [1063, 185] width 15 height 15
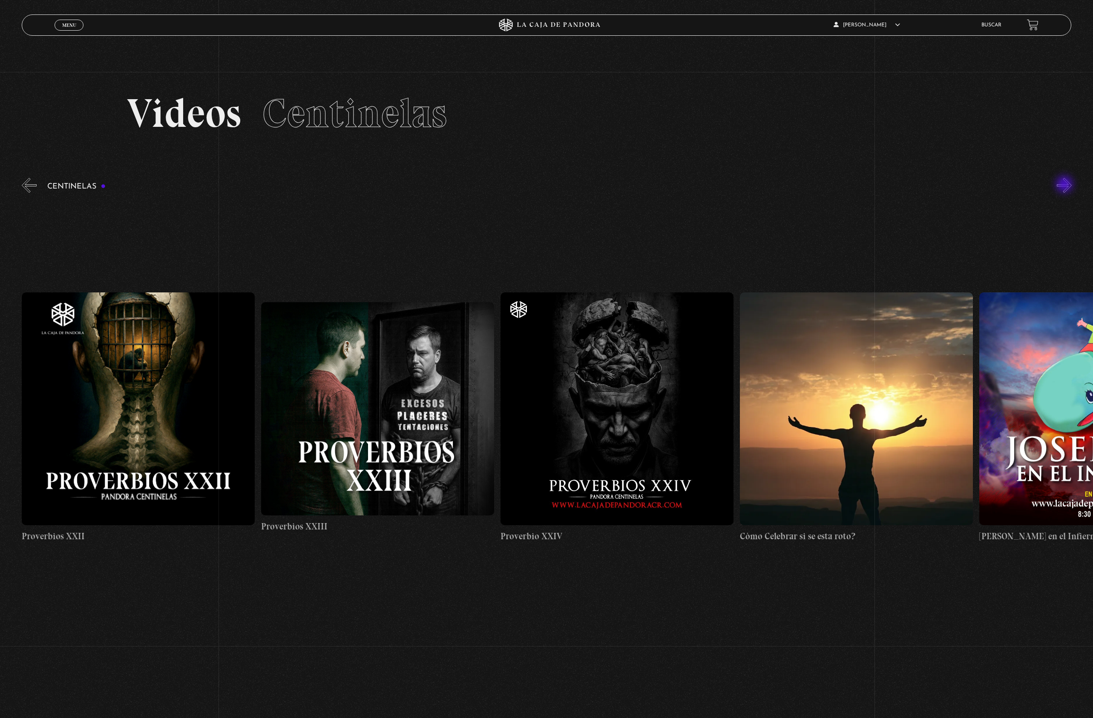
click at [1065, 185] on button "»" at bounding box center [1063, 185] width 15 height 15
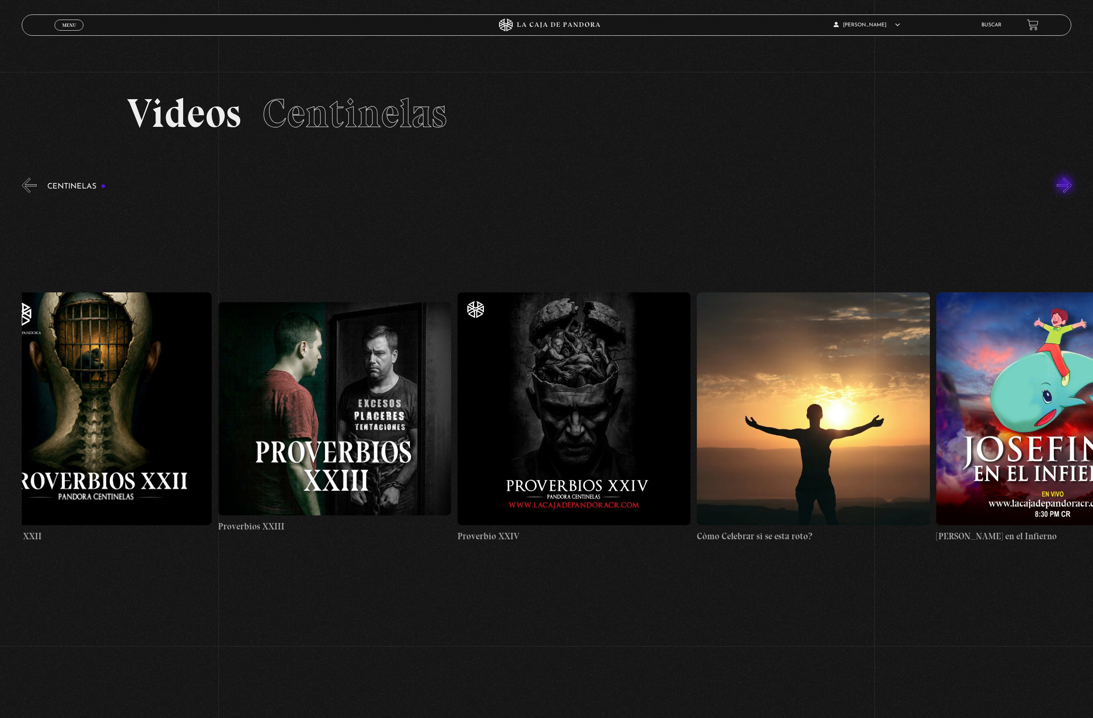
click at [1065, 185] on button "»" at bounding box center [1063, 185] width 15 height 15
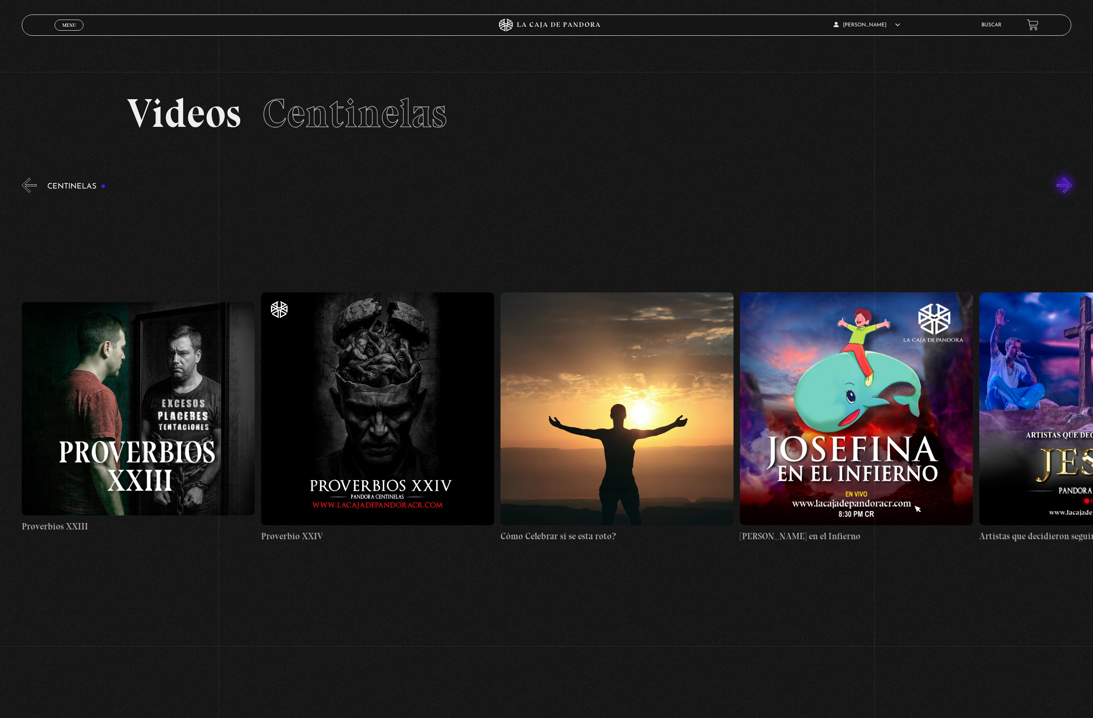
click at [1065, 185] on button "»" at bounding box center [1063, 185] width 15 height 15
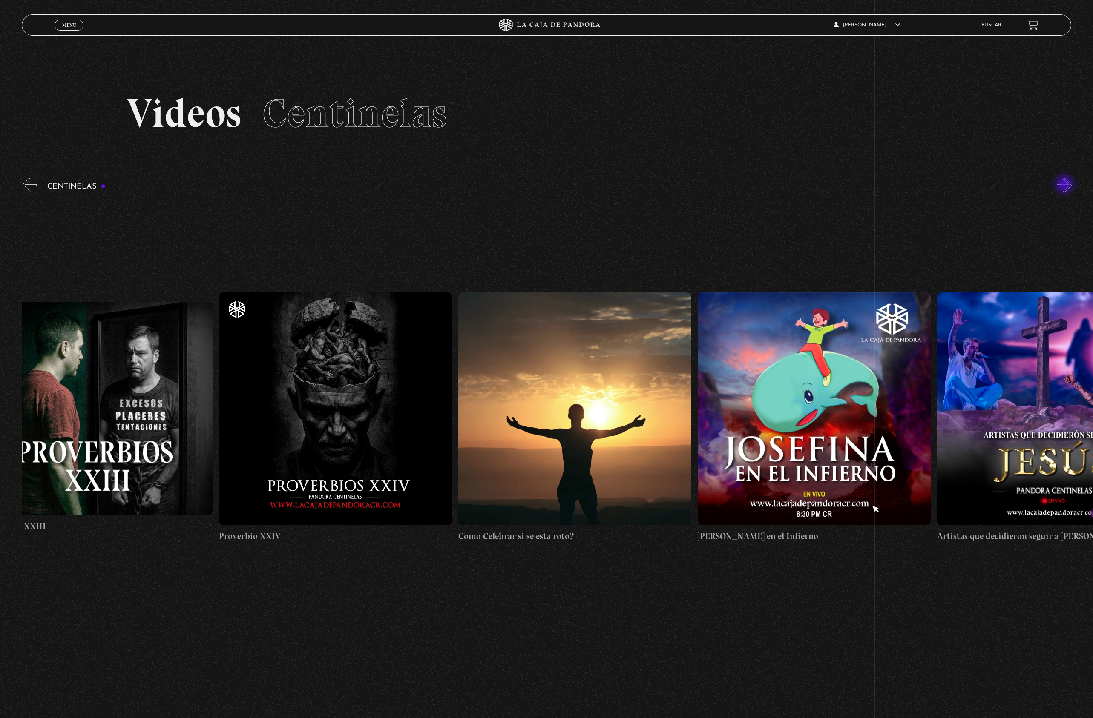
click at [1065, 187] on button "»" at bounding box center [1063, 185] width 15 height 15
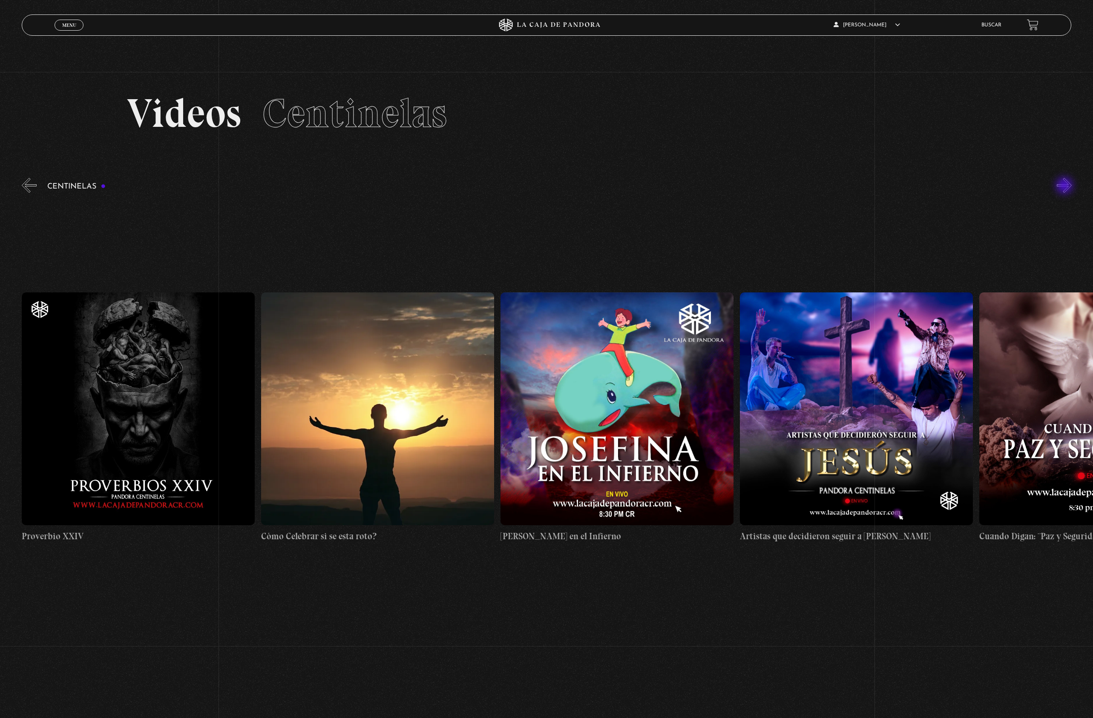
click at [1065, 187] on button "»" at bounding box center [1063, 185] width 15 height 15
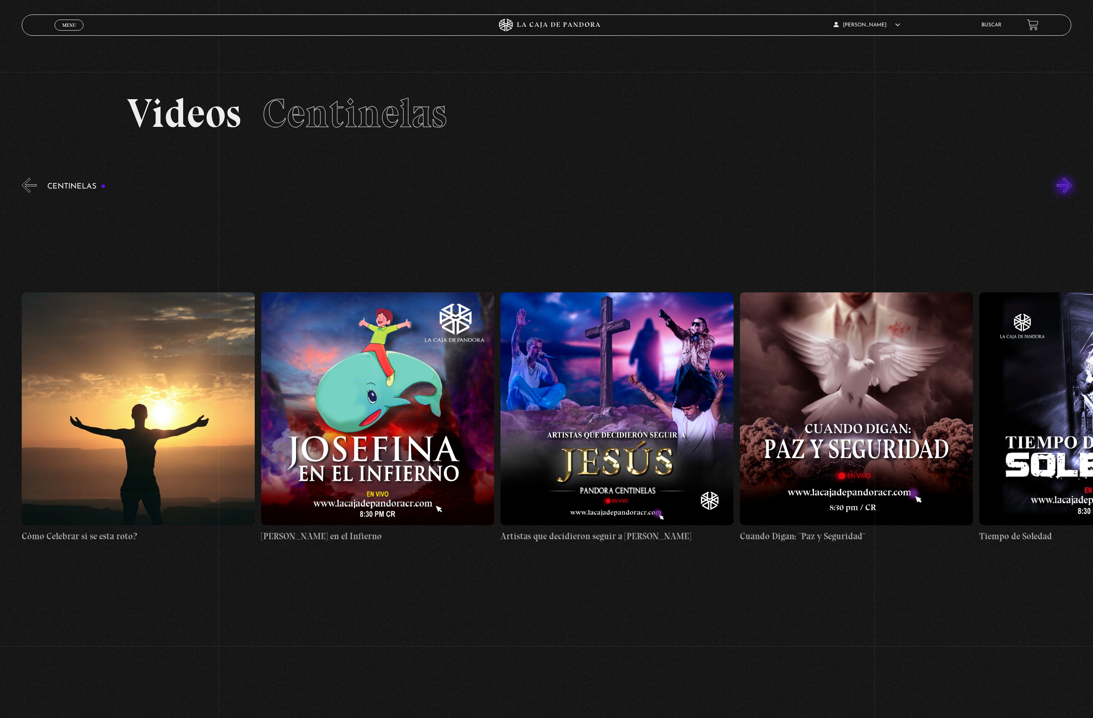
click at [1065, 187] on button "»" at bounding box center [1063, 185] width 15 height 15
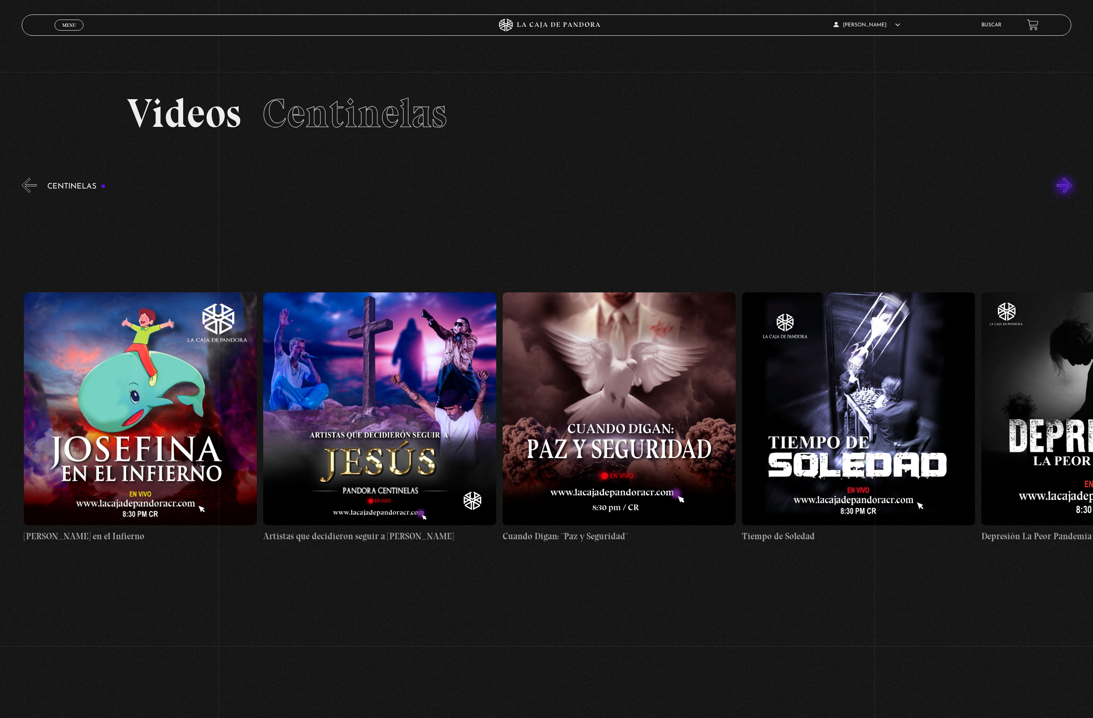
click at [1065, 187] on button "»" at bounding box center [1063, 185] width 15 height 15
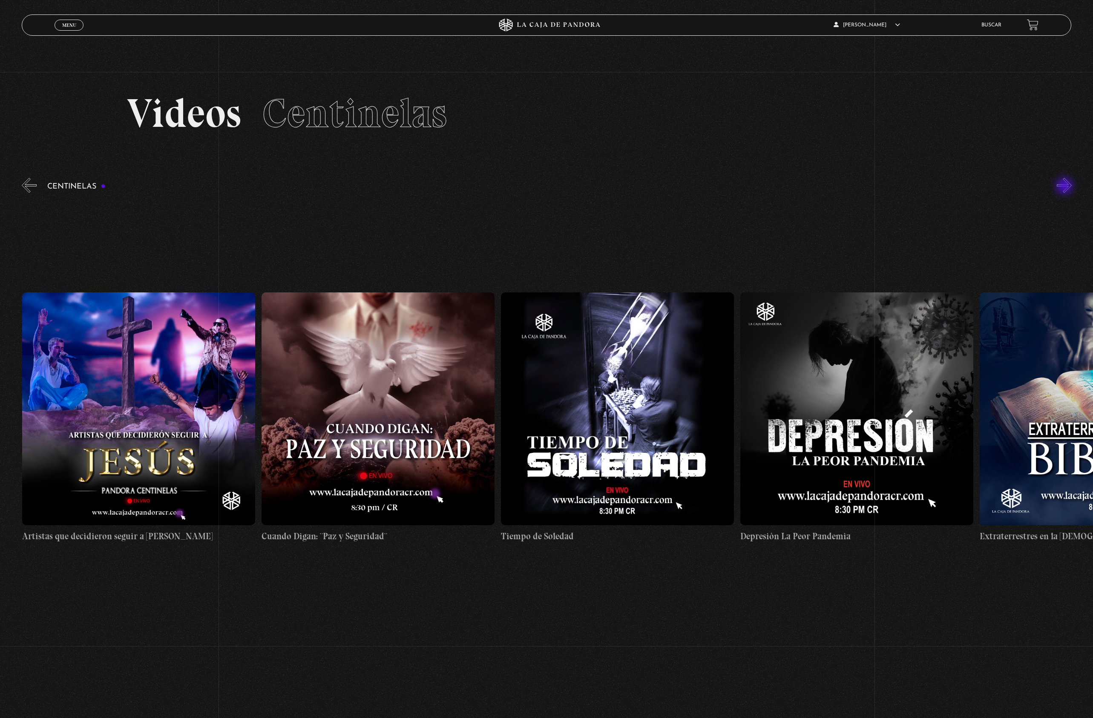
click at [1065, 187] on button "»" at bounding box center [1063, 185] width 15 height 15
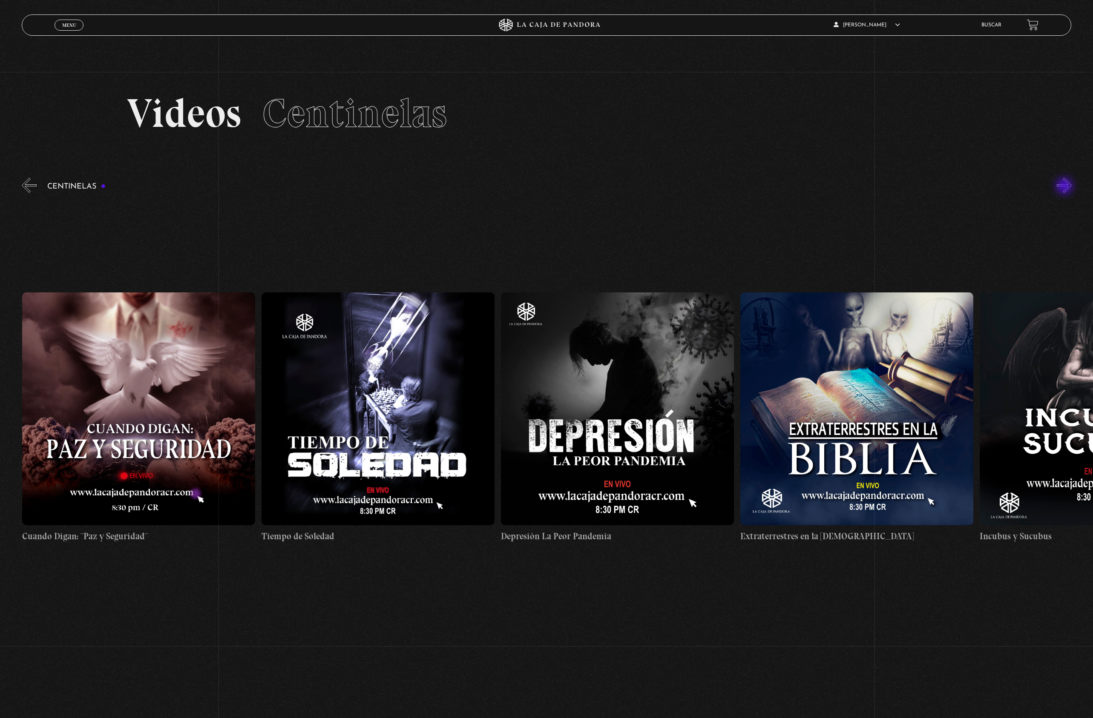
click at [1065, 187] on button "»" at bounding box center [1063, 185] width 15 height 15
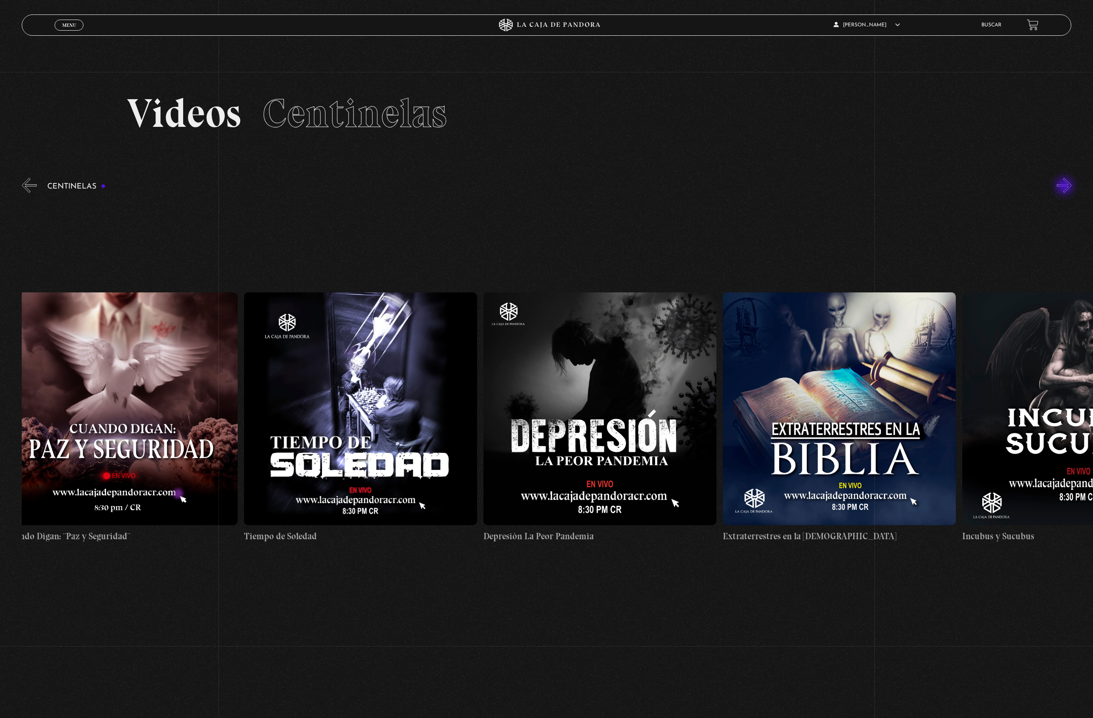
click at [1065, 187] on button "»" at bounding box center [1063, 185] width 15 height 15
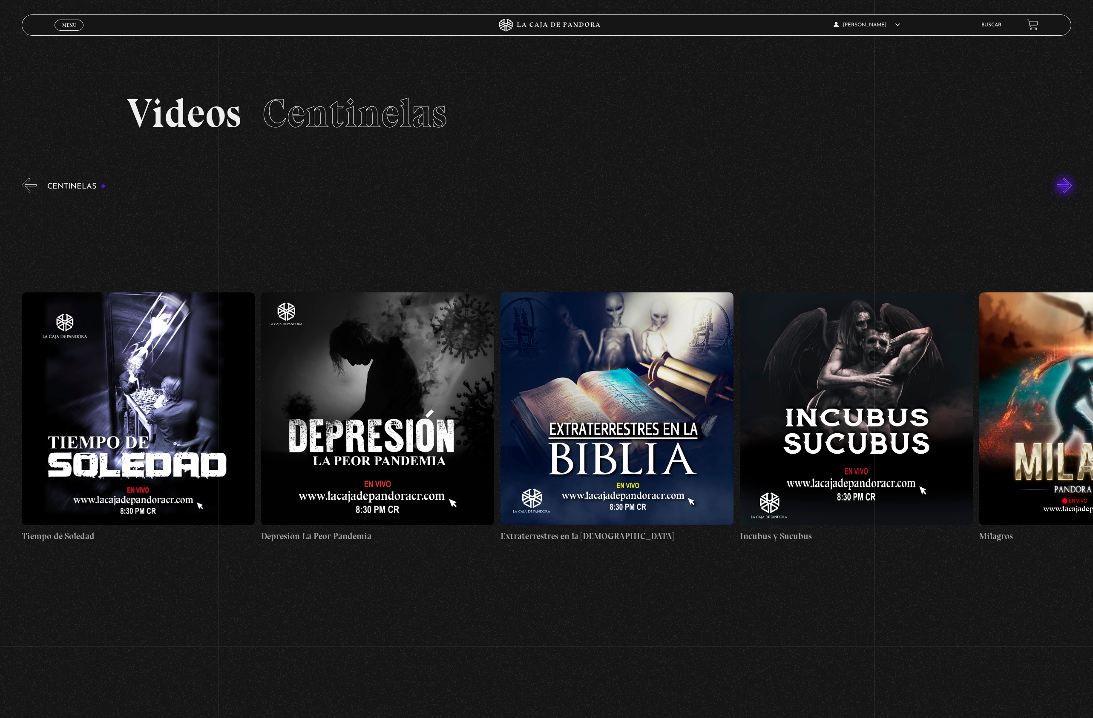
click at [1065, 187] on button "»" at bounding box center [1063, 185] width 15 height 15
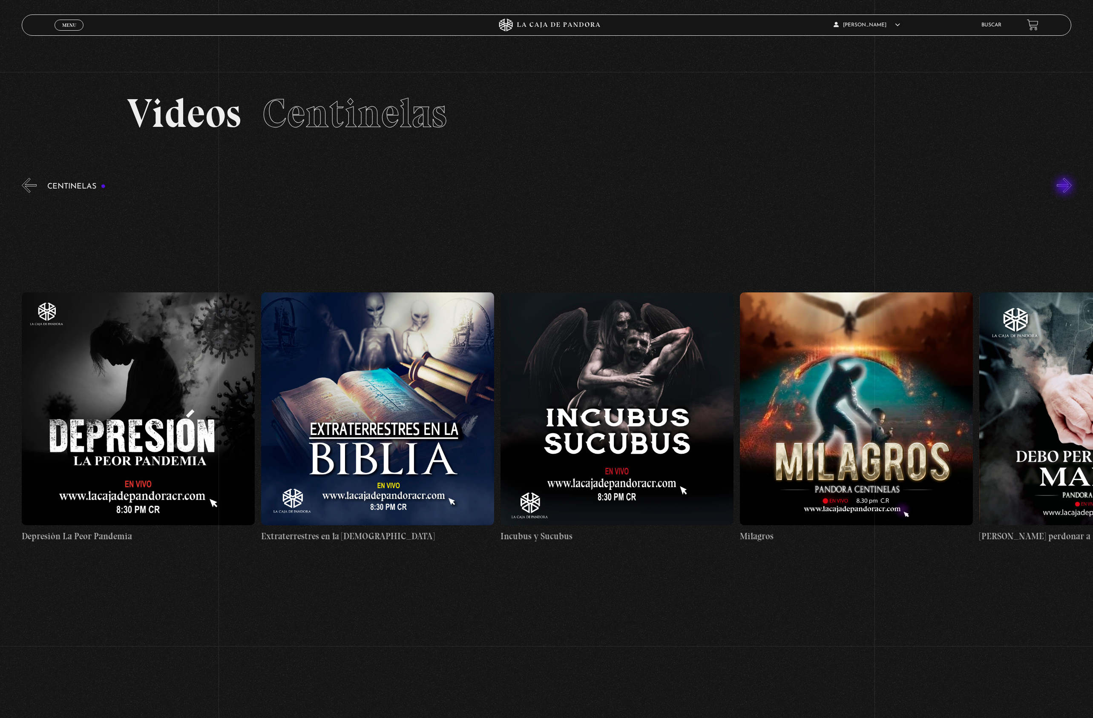
click at [1065, 187] on button "»" at bounding box center [1063, 185] width 15 height 15
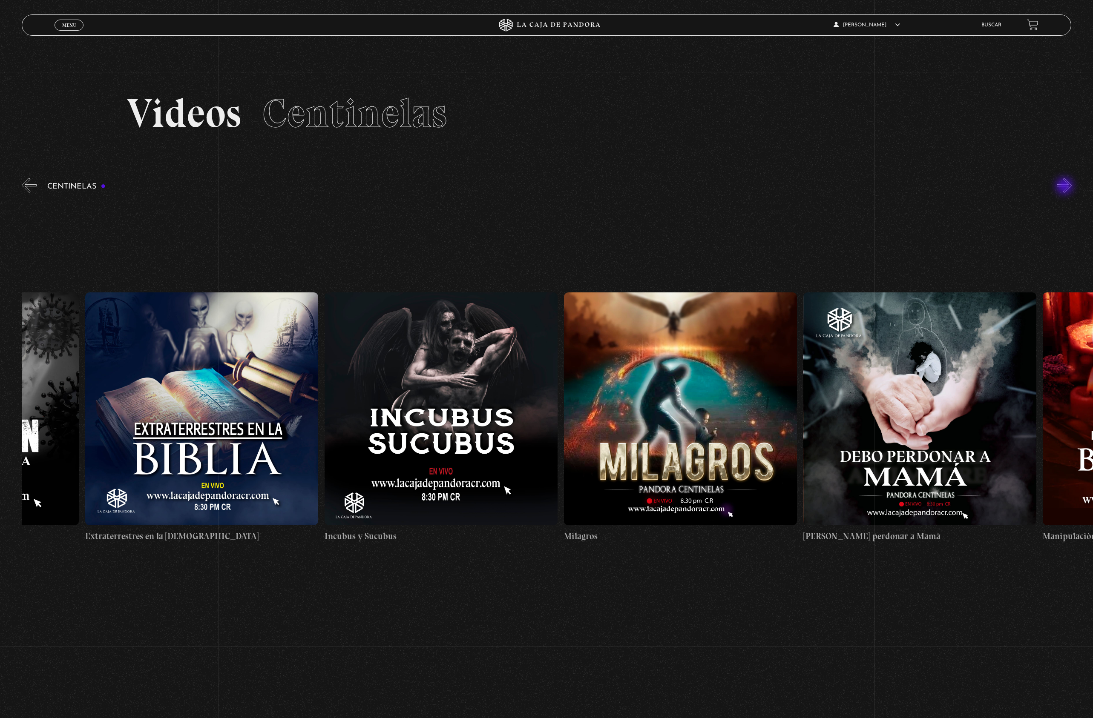
click at [1065, 187] on button "»" at bounding box center [1063, 185] width 15 height 15
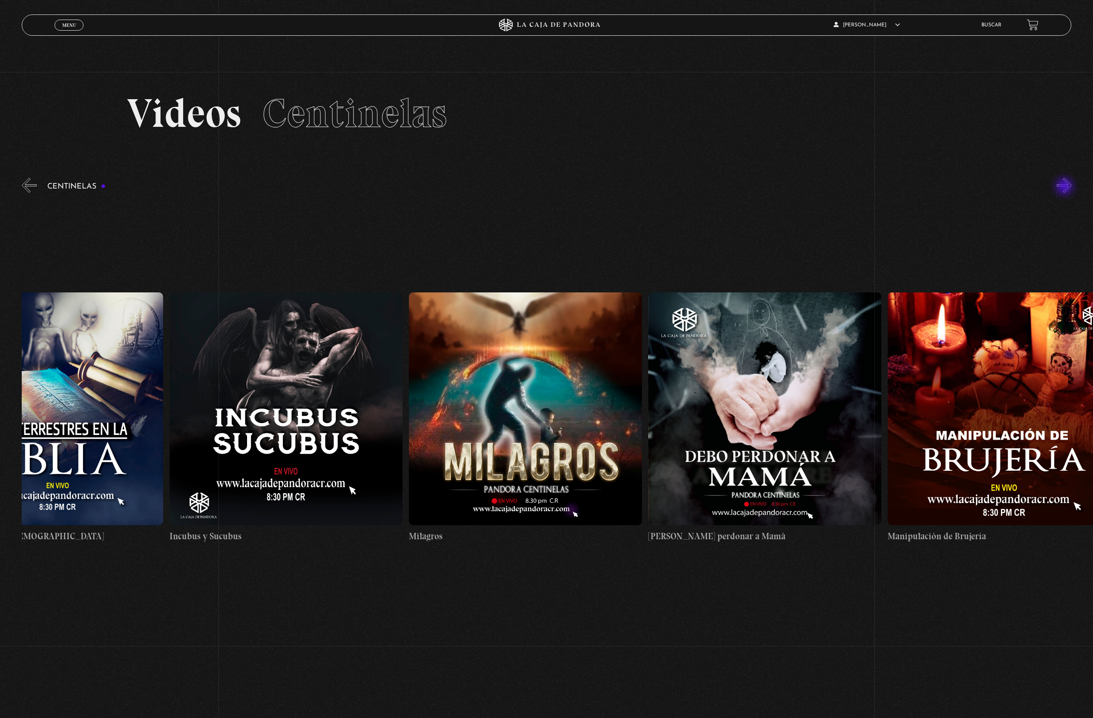
click at [1065, 187] on button "»" at bounding box center [1063, 185] width 15 height 15
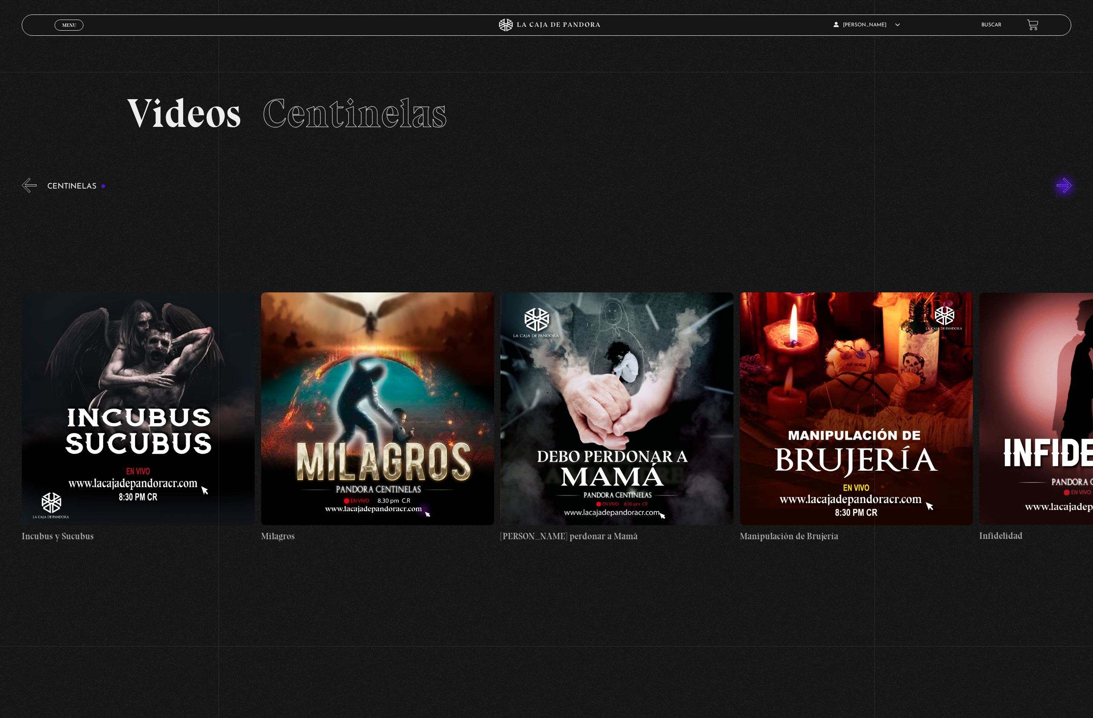
click at [1065, 187] on button "»" at bounding box center [1063, 185] width 15 height 15
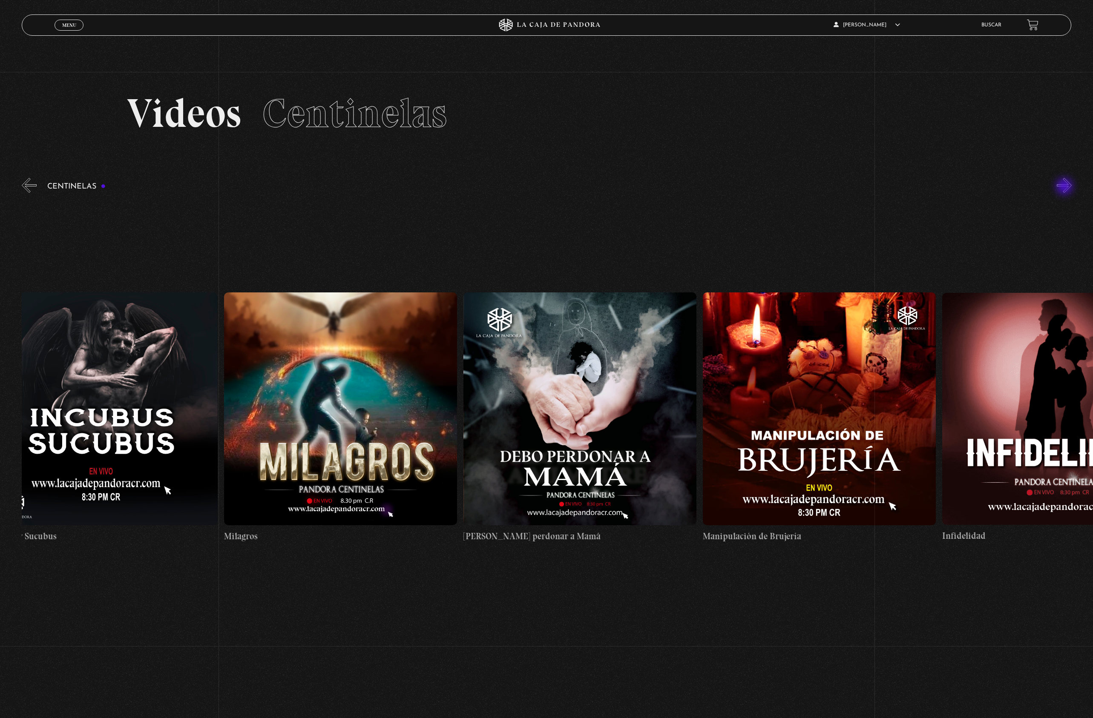
click at [1065, 187] on button "»" at bounding box center [1063, 185] width 15 height 15
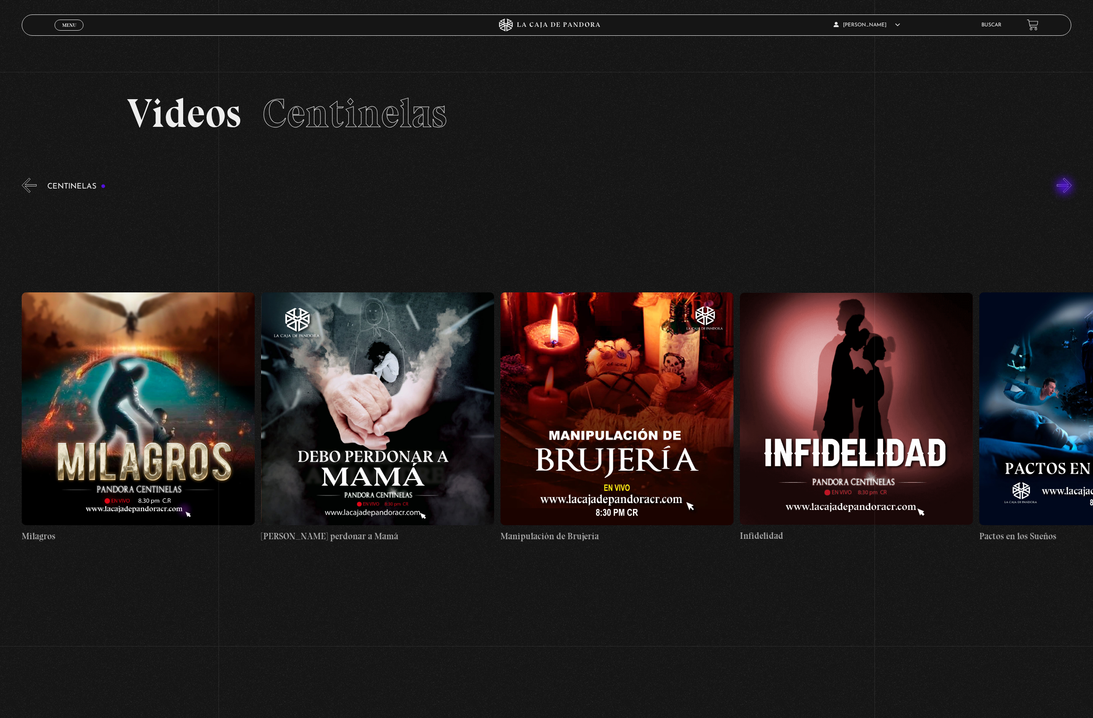
click at [1065, 187] on button "»" at bounding box center [1063, 185] width 15 height 15
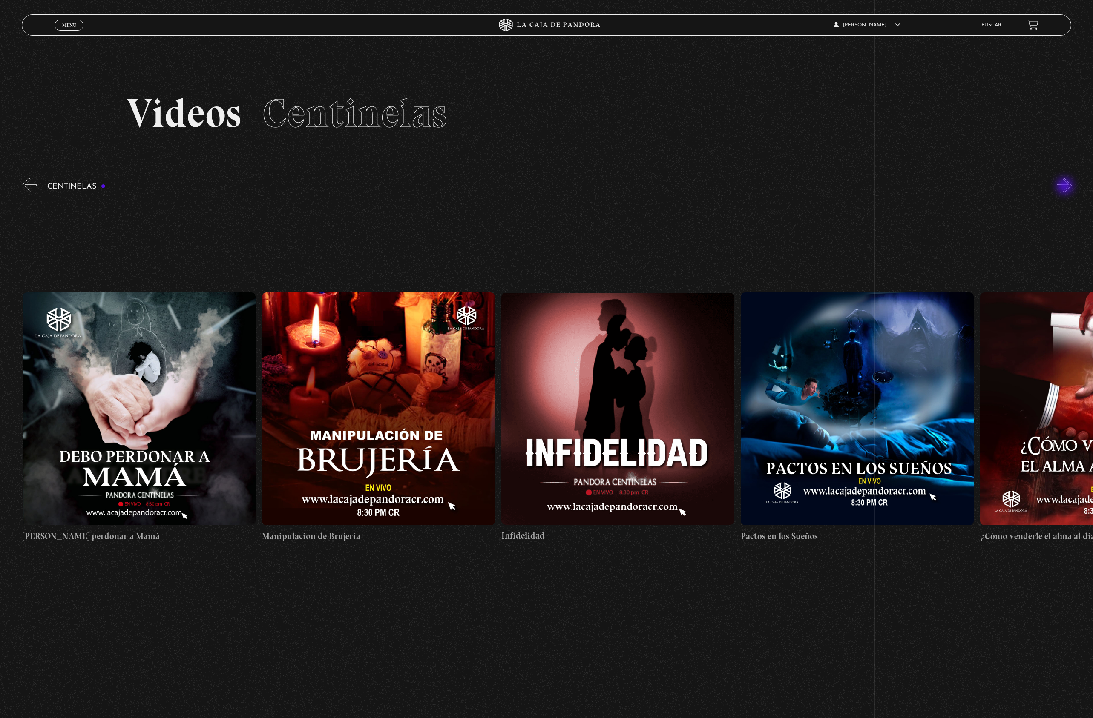
click at [1066, 187] on button "»" at bounding box center [1063, 185] width 15 height 15
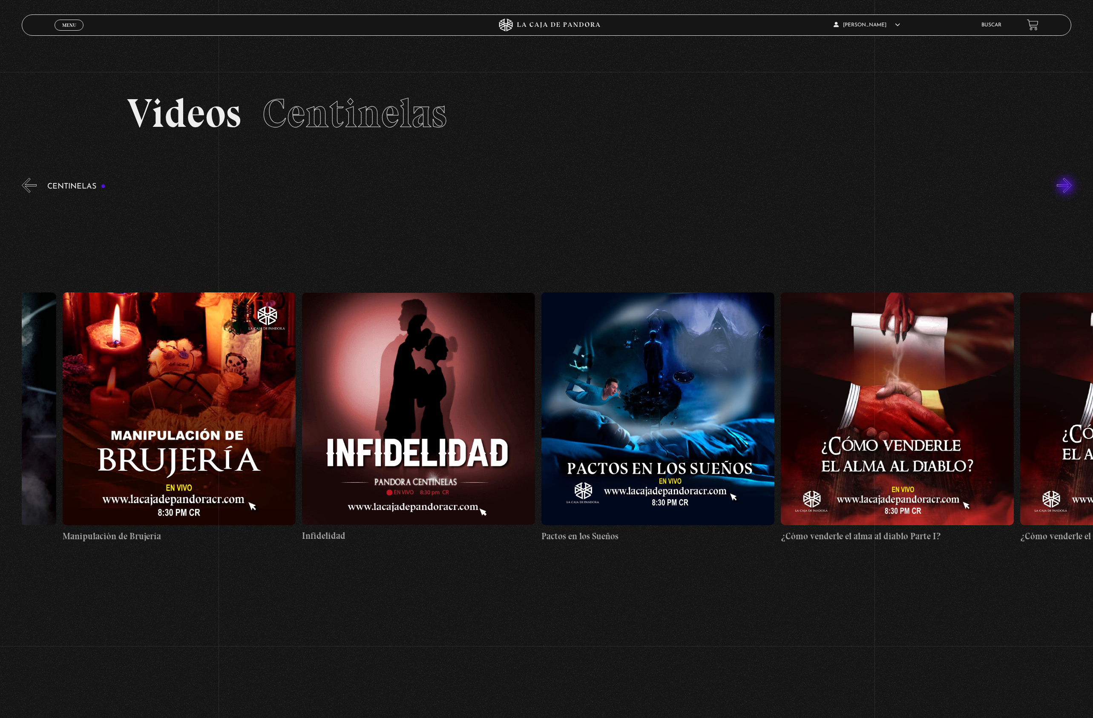
click at [1066, 187] on button "»" at bounding box center [1063, 185] width 15 height 15
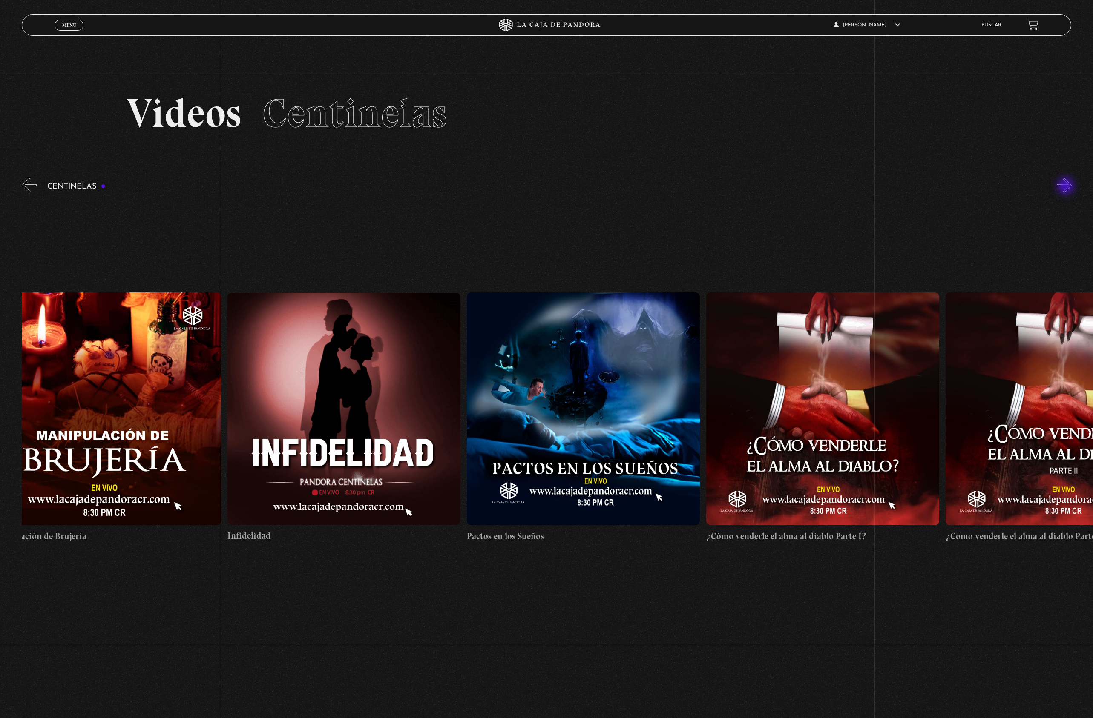
click at [1066, 187] on button "»" at bounding box center [1063, 185] width 15 height 15
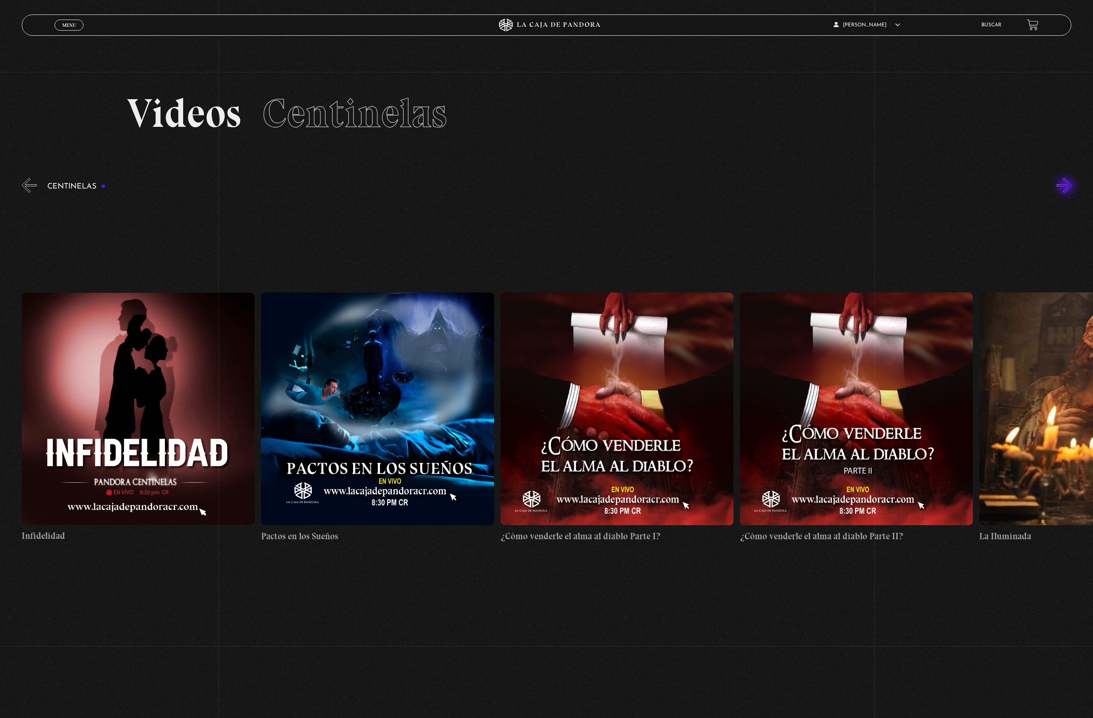
click at [1066, 187] on button "»" at bounding box center [1063, 185] width 15 height 15
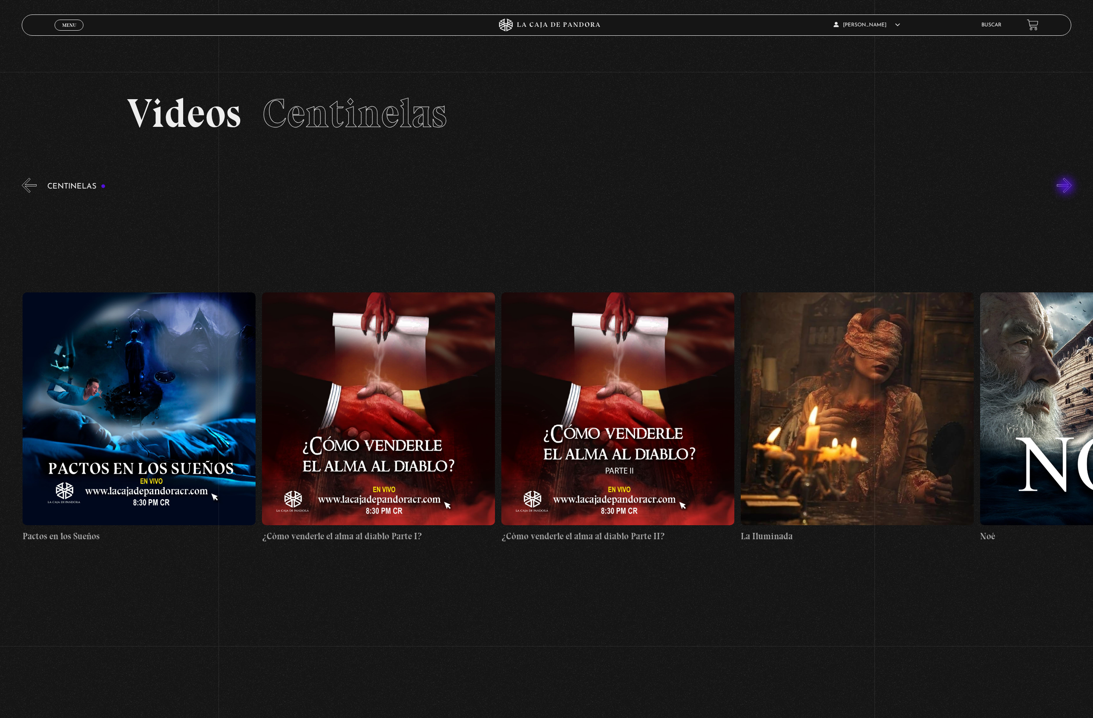
click at [1066, 187] on button "»" at bounding box center [1063, 185] width 15 height 15
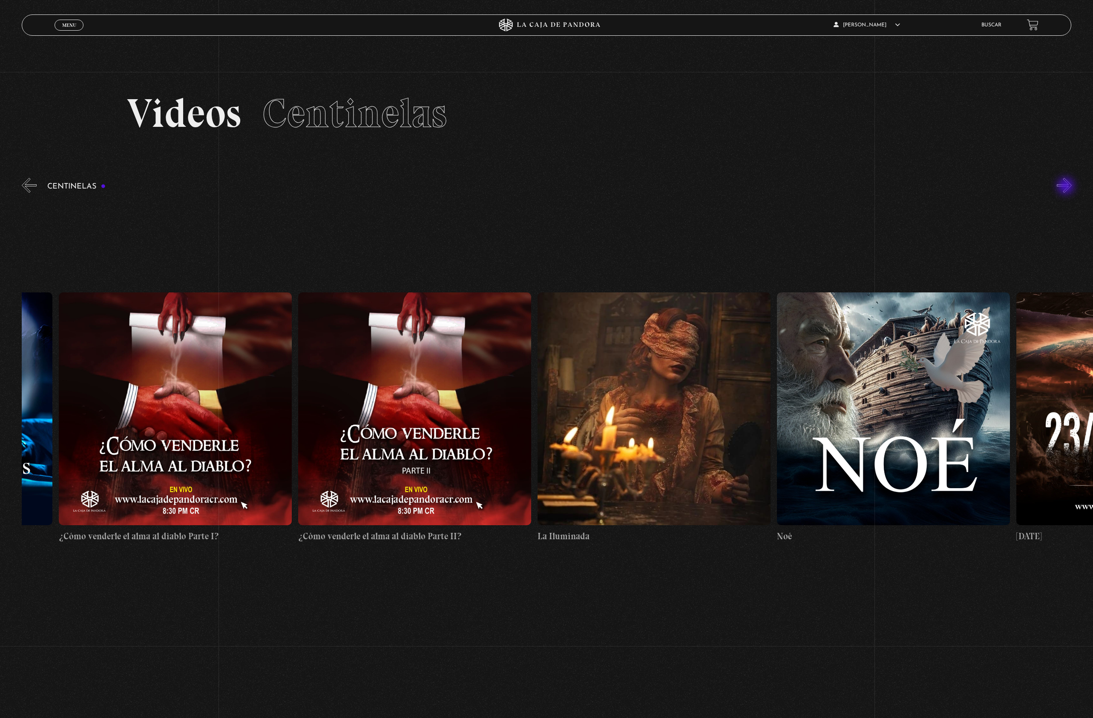
click at [1066, 187] on button "»" at bounding box center [1063, 185] width 15 height 15
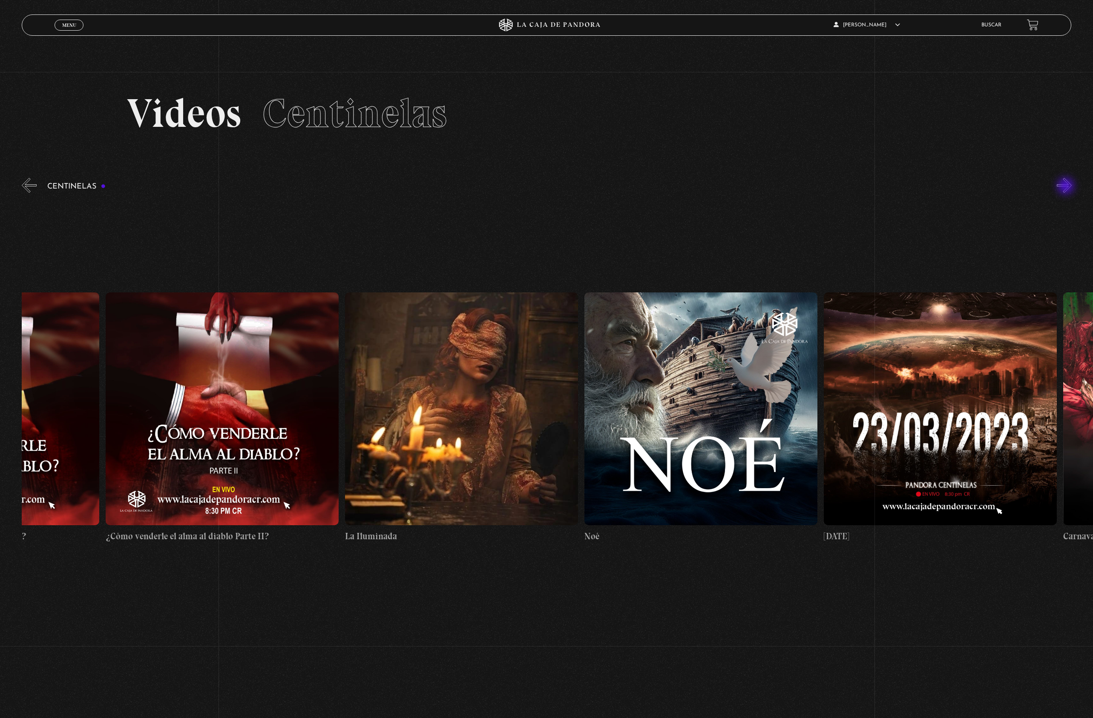
click at [1066, 187] on button "»" at bounding box center [1063, 185] width 15 height 15
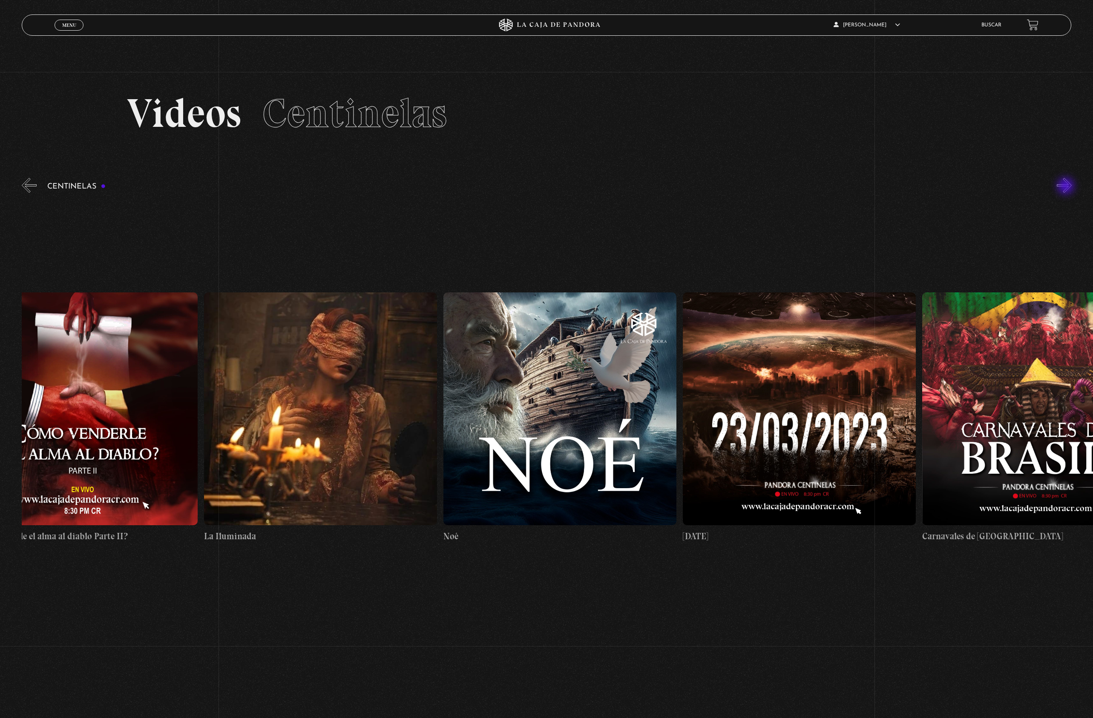
scroll to position [0, 10051]
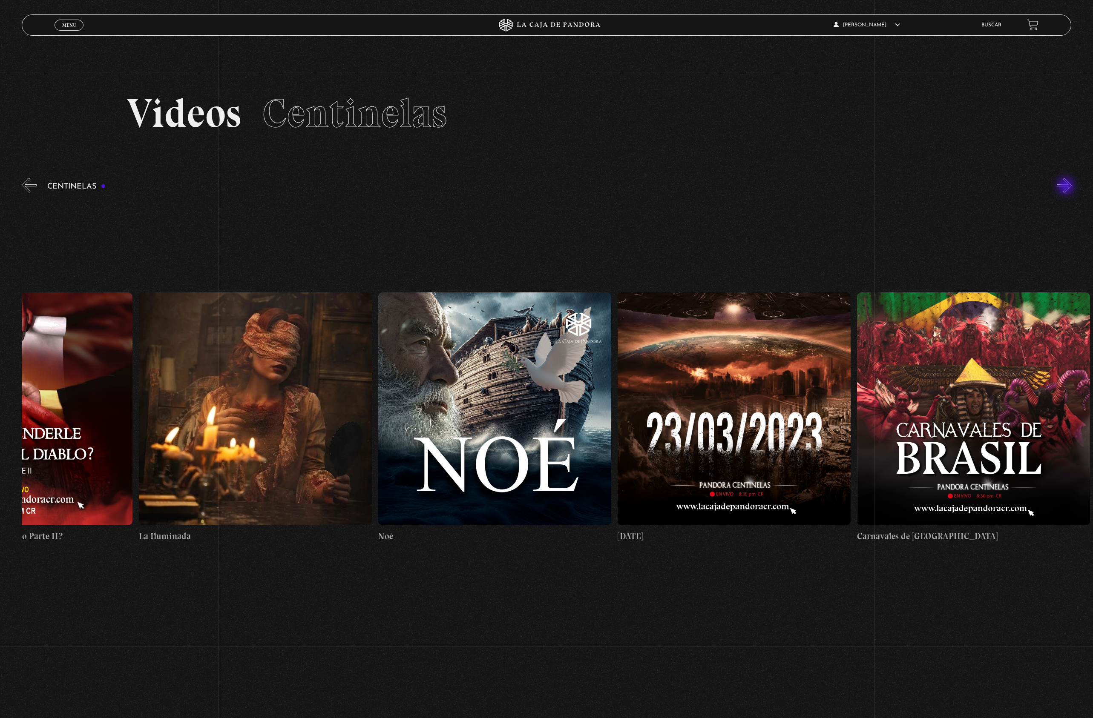
click at [1066, 187] on button "»" at bounding box center [1063, 185] width 15 height 15
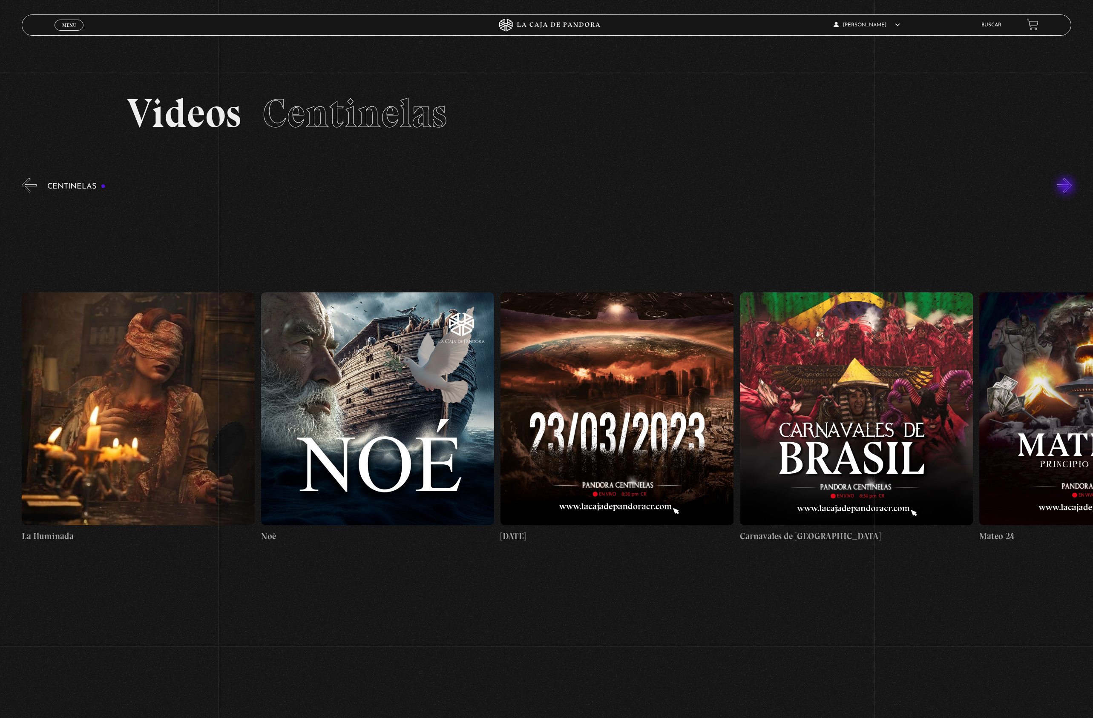
click at [1066, 187] on button "»" at bounding box center [1063, 185] width 15 height 15
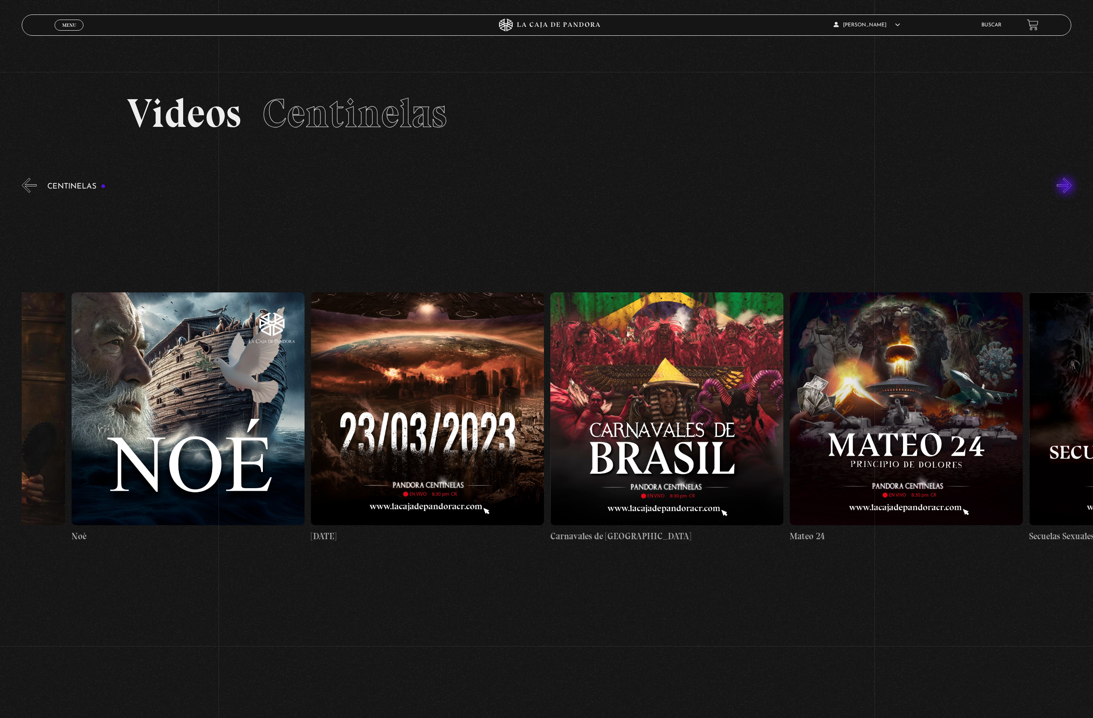
click at [1066, 187] on button "»" at bounding box center [1063, 185] width 15 height 15
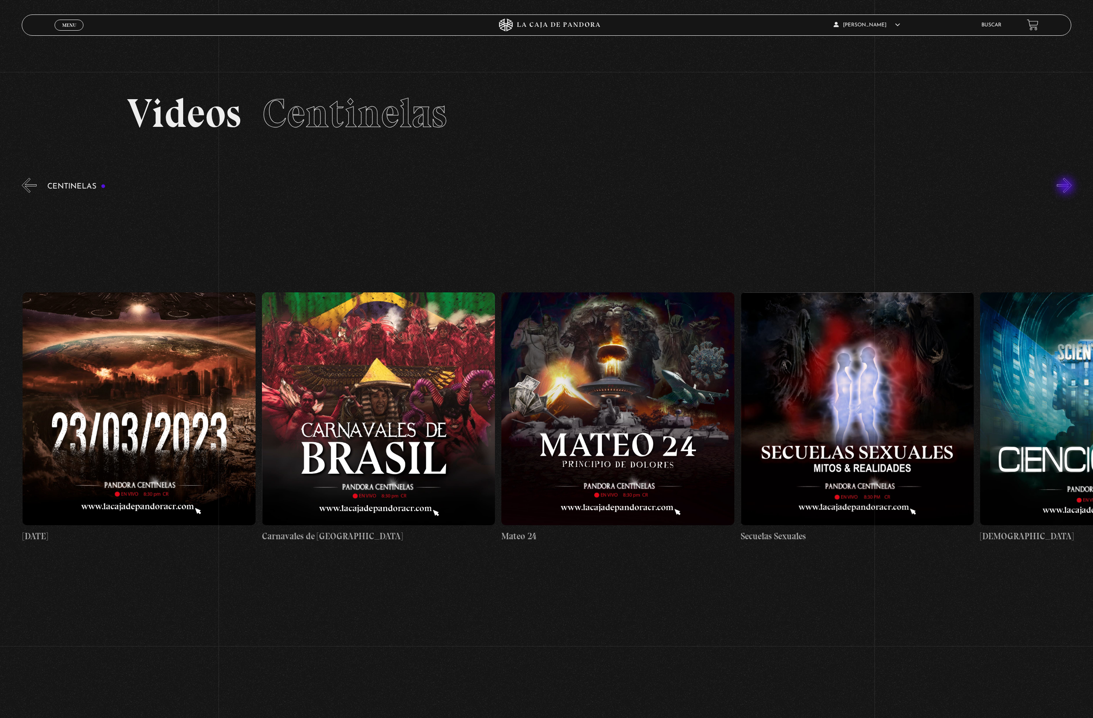
click at [1066, 187] on button "»" at bounding box center [1063, 185] width 15 height 15
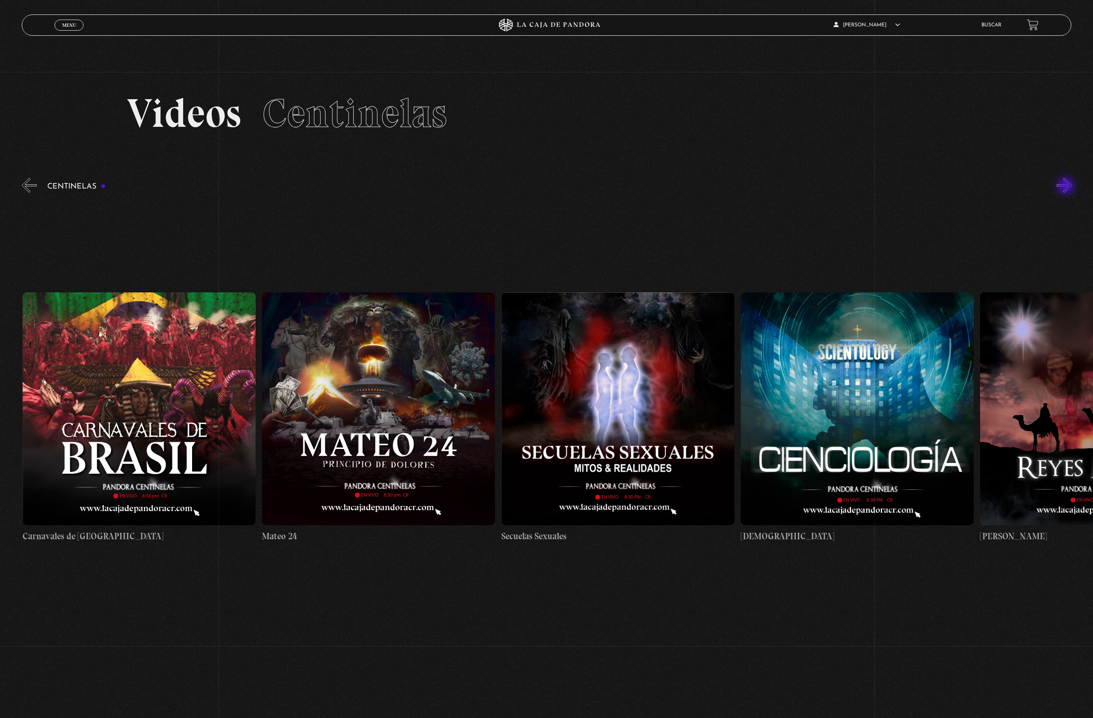
click at [1066, 187] on button "»" at bounding box center [1063, 185] width 15 height 15
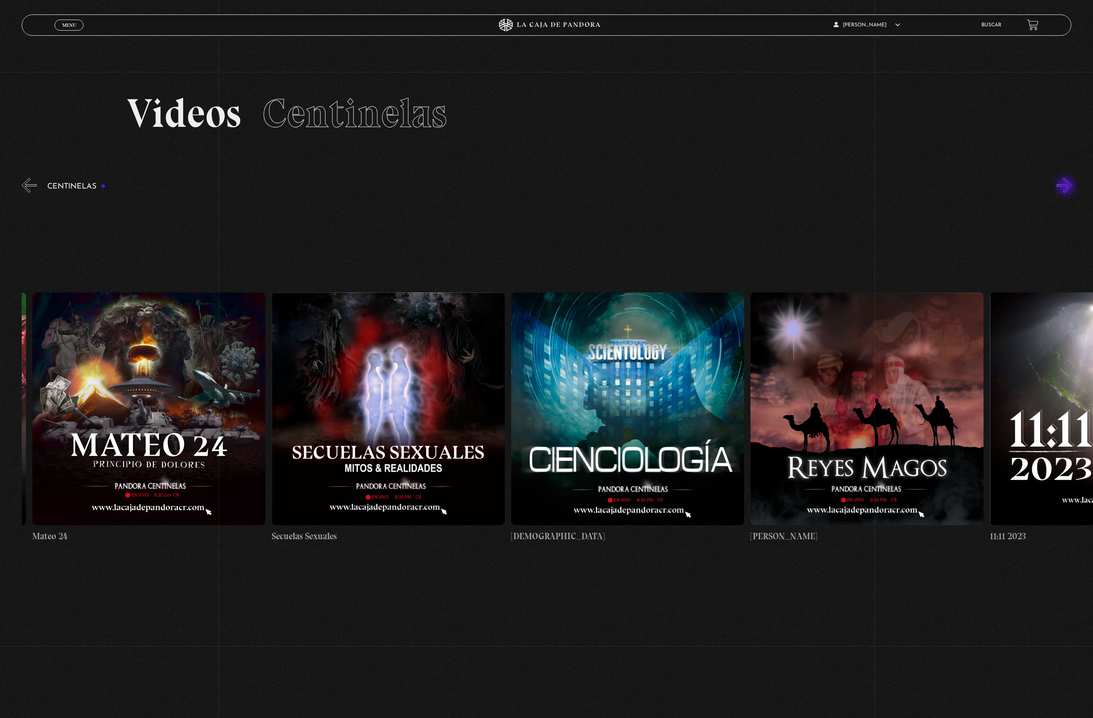
click at [1066, 187] on button "»" at bounding box center [1063, 185] width 15 height 15
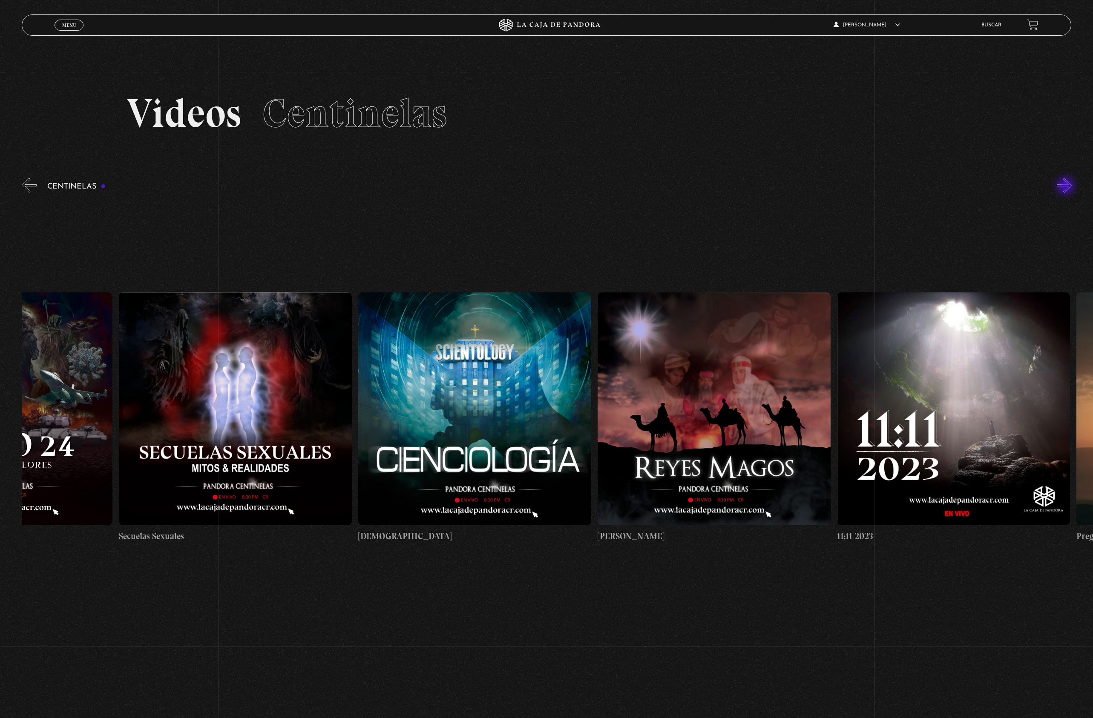
click at [1066, 187] on button "»" at bounding box center [1063, 185] width 15 height 15
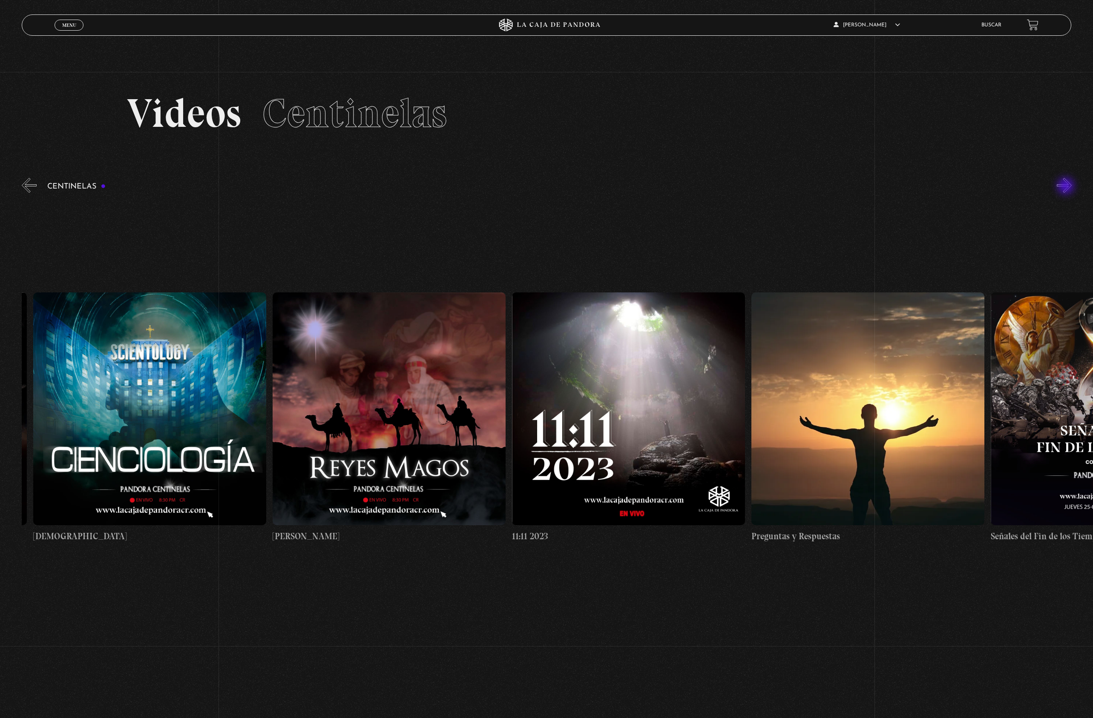
click at [1066, 187] on button "»" at bounding box center [1063, 185] width 15 height 15
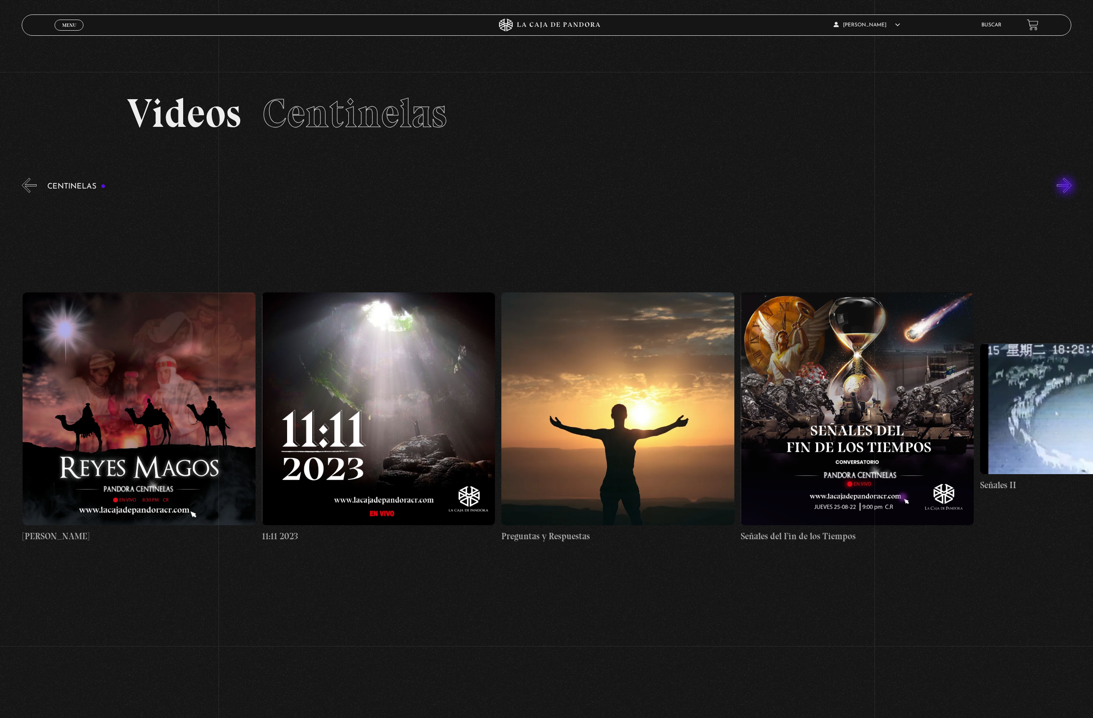
click at [1066, 187] on button "»" at bounding box center [1063, 185] width 15 height 15
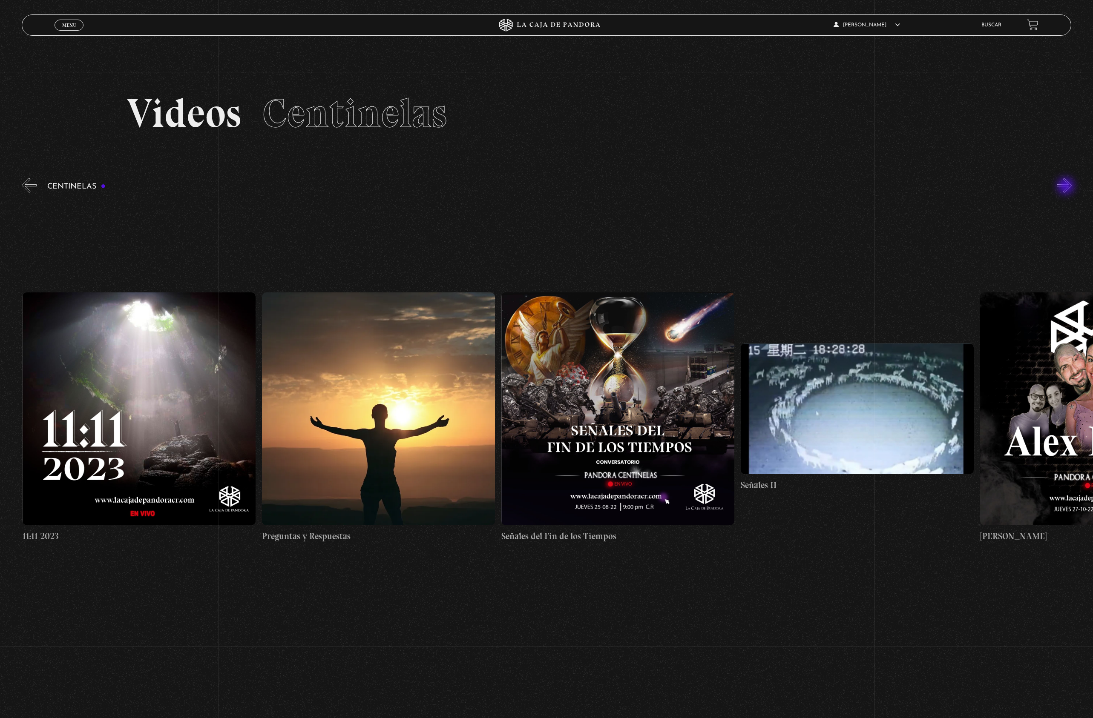
click at [1066, 187] on button "»" at bounding box center [1063, 185] width 15 height 15
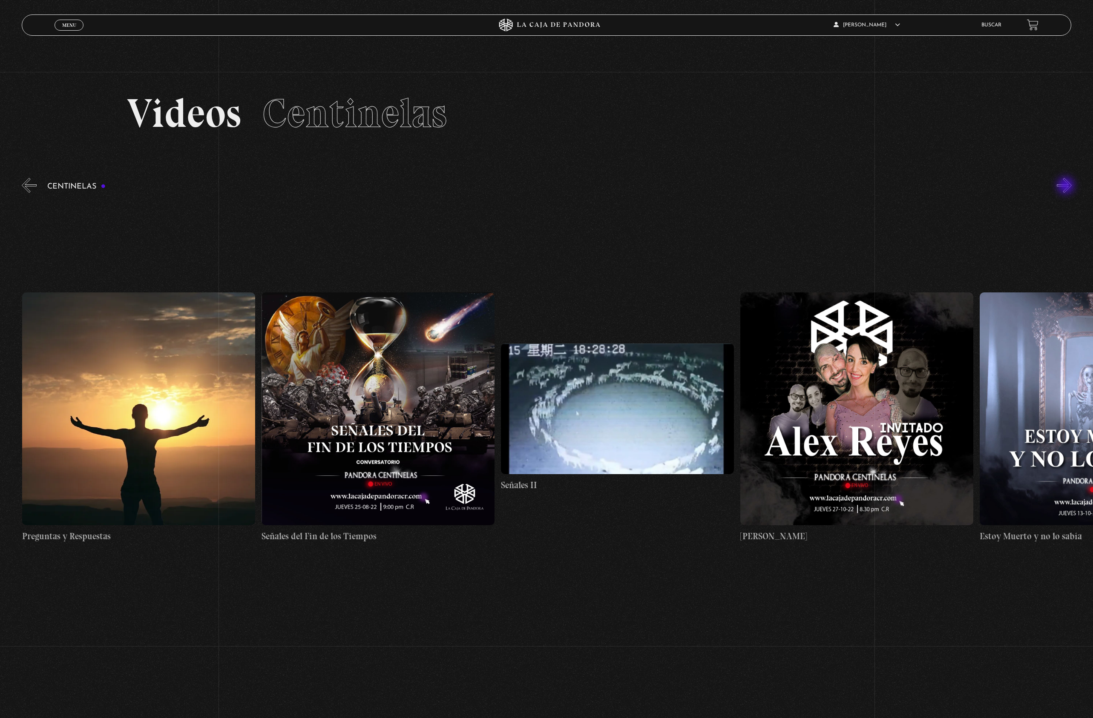
scroll to position [0, 12205]
click at [388, 410] on figure at bounding box center [377, 409] width 233 height 233
